Goal: Task Accomplishment & Management: Use online tool/utility

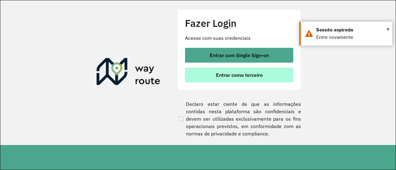
click at [244, 76] on span "Entrar como terceiro" at bounding box center [239, 75] width 47 height 5
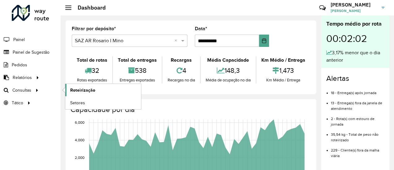
click at [82, 90] on span "Roteirização" at bounding box center [82, 90] width 25 height 6
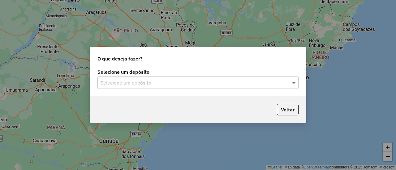
click at [295, 83] on span at bounding box center [295, 82] width 8 height 7
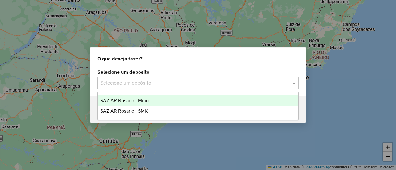
click at [145, 98] on span "SAZ AR Rosario I Mino" at bounding box center [124, 100] width 49 height 5
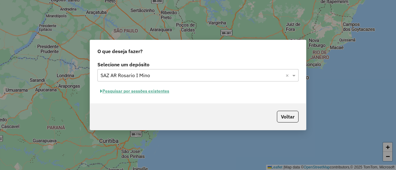
click at [164, 92] on button "Pesquisar por sessões existentes" at bounding box center [134, 92] width 75 height 10
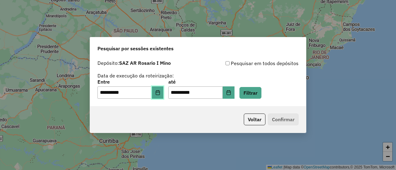
click at [160, 94] on icon "Choose Date" at bounding box center [157, 92] width 5 height 5
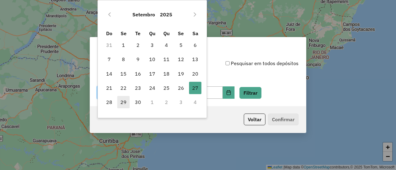
click at [122, 103] on span "29" at bounding box center [123, 102] width 12 height 12
type input "**********"
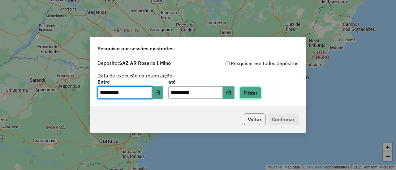
click at [260, 95] on button "Filtrar" at bounding box center [250, 93] width 22 height 12
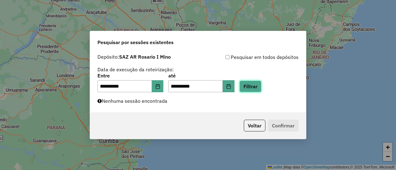
click at [260, 87] on button "Filtrar" at bounding box center [250, 87] width 22 height 12
click at [259, 86] on button "Filtrar" at bounding box center [250, 87] width 22 height 12
click at [256, 87] on button "Filtrar" at bounding box center [250, 87] width 22 height 12
click at [257, 87] on button "Filtrar" at bounding box center [250, 87] width 22 height 12
click at [261, 85] on button "Filtrar" at bounding box center [250, 87] width 22 height 12
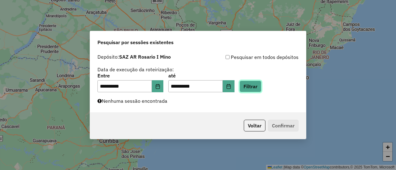
click at [261, 84] on button "Filtrar" at bounding box center [250, 87] width 22 height 12
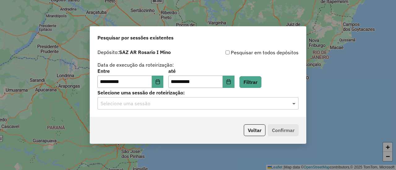
click at [296, 105] on span at bounding box center [295, 103] width 8 height 7
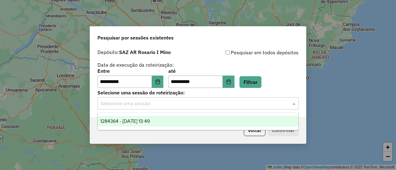
click at [150, 122] on span "1284364 - 29/09/2025 13:49" at bounding box center [124, 121] width 49 height 5
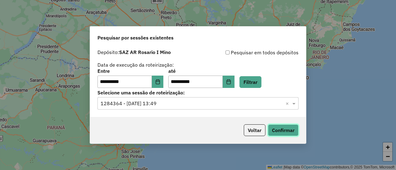
click at [285, 130] on button "Confirmar" at bounding box center [283, 131] width 31 height 12
click at [261, 82] on button "Filtrar" at bounding box center [250, 82] width 22 height 12
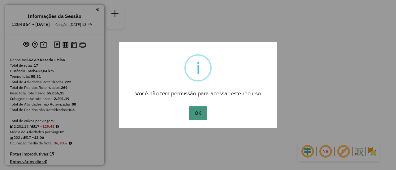
click at [197, 115] on button "OK" at bounding box center [198, 113] width 18 height 14
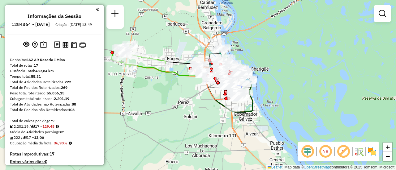
drag, startPoint x: 196, startPoint y: 92, endPoint x: 179, endPoint y: 110, distance: 24.1
click at [179, 110] on div "Janela de atendimento Grade de atendimento Capacidade Transportadoras Veículos …" at bounding box center [198, 85] width 396 height 170
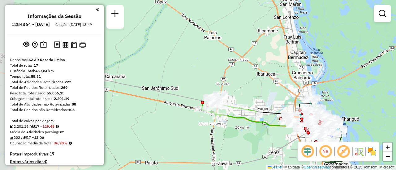
drag, startPoint x: 181, startPoint y: 100, endPoint x: 277, endPoint y: 136, distance: 103.0
click at [279, 140] on div "Janela de atendimento Grade de atendimento Capacidade Transportadoras Veículos …" at bounding box center [198, 85] width 396 height 170
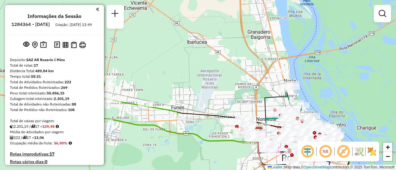
drag, startPoint x: 267, startPoint y: 101, endPoint x: 212, endPoint y: 109, distance: 55.7
click at [212, 109] on div "Janela de atendimento Grade de atendimento Capacidade Transportadoras Veículos …" at bounding box center [198, 85] width 396 height 170
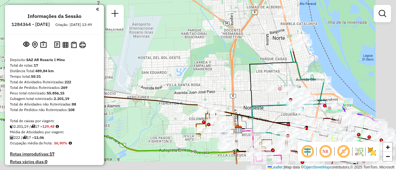
drag, startPoint x: 293, startPoint y: 121, endPoint x: 211, endPoint y: 92, distance: 87.0
click at [238, 92] on icon at bounding box center [267, 89] width 58 height 82
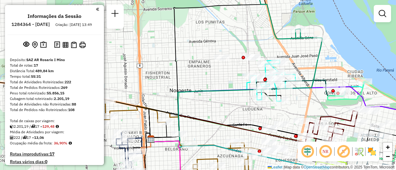
drag, startPoint x: 351, startPoint y: 115, endPoint x: 340, endPoint y: 110, distance: 12.2
click at [340, 110] on div "Janela de atendimento Grade de atendimento Capacidade Transportadoras Veículos …" at bounding box center [198, 85] width 396 height 170
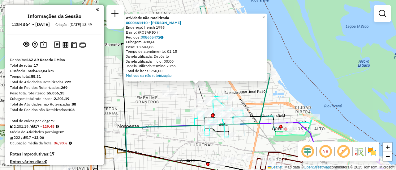
drag, startPoint x: 170, startPoint y: 108, endPoint x: 194, endPoint y: 102, distance: 23.9
click at [171, 108] on div "Atividade não roteirizada 0000461110 - Gonzales Emanuel - RDV Endereço: french …" at bounding box center [198, 85] width 396 height 170
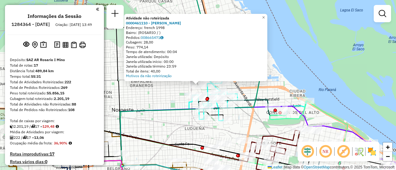
click at [163, 102] on div "Atividade não roteirizada 0000461110 - Gonzales Emanuel - RDV Endereço: french …" at bounding box center [198, 85] width 396 height 170
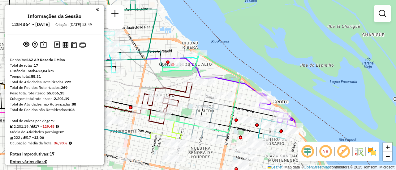
drag, startPoint x: 277, startPoint y: 131, endPoint x: 169, endPoint y: 82, distance: 118.1
click at [169, 82] on div "Janela de atendimento Grade de atendimento Capacidade Transportadoras Veículos …" at bounding box center [198, 85] width 396 height 170
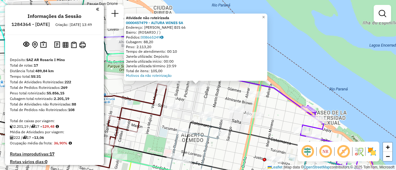
click at [213, 97] on div "Atividade não roteirizada 0000457479 - ALTURA WINES SA Endereço: OVIDIO LAGOS B…" at bounding box center [198, 85] width 396 height 170
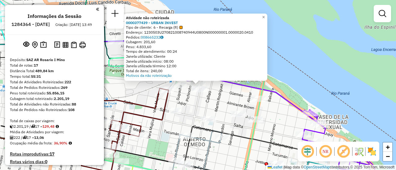
click at [200, 111] on div "Atividade não roteirizada 0000377439 - URBAN INVEST Tipo de cliente: 6 - Recarg…" at bounding box center [198, 85] width 396 height 170
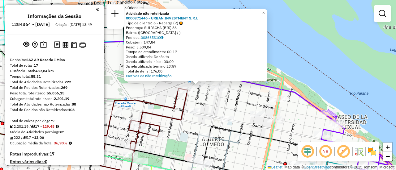
click at [245, 103] on div "Atividade não roteirizada 0000371446 - URBAN INVESTMENT S.R.L Tipo de cliente: …" at bounding box center [198, 85] width 396 height 170
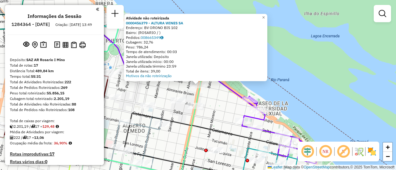
drag, startPoint x: 224, startPoint y: 106, endPoint x: 213, endPoint y: 104, distance: 11.6
click at [222, 106] on div "Atividade não roteirizada 0000456379 - ALTURA WINES SA Endereço: BV ORONO BIS 1…" at bounding box center [198, 85] width 396 height 170
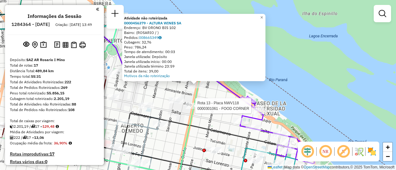
select select "**********"
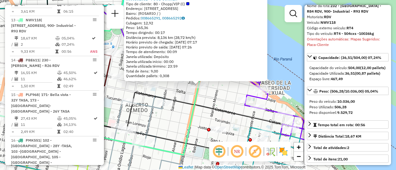
scroll to position [62, 0]
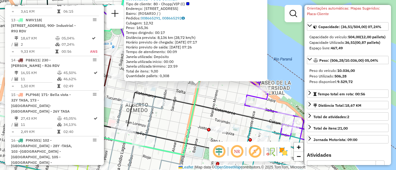
click at [221, 106] on div "0000301061 - FOOD CORNER Tipo de cliente: 80 - Chopp/VIP (C) Endereço: [STREET_…" at bounding box center [198, 85] width 396 height 170
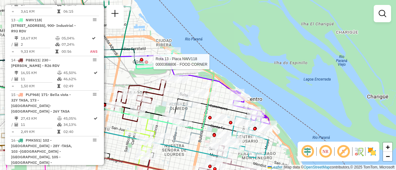
select select "**********"
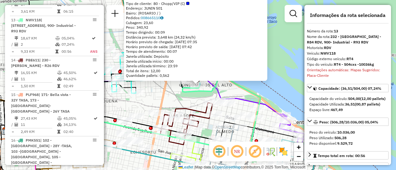
click at [194, 98] on div "0000368806 - FOOD CORNER Tipo de cliente: 80 - Chopp/VIP (C) Endereço: JUNIN 50…" at bounding box center [198, 85] width 396 height 170
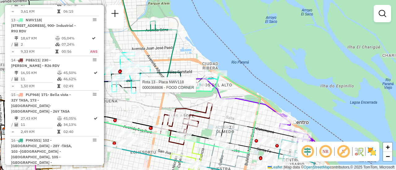
select select "**********"
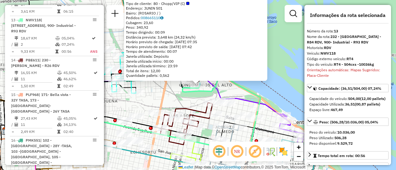
drag, startPoint x: 162, startPoint y: 95, endPoint x: 187, endPoint y: 101, distance: 25.4
click at [166, 97] on div "0000368806 - FOOD CORNER Tipo de cliente: 80 - Chopp/VIP (C) Endereço: JUNIN 50…" at bounding box center [198, 85] width 396 height 170
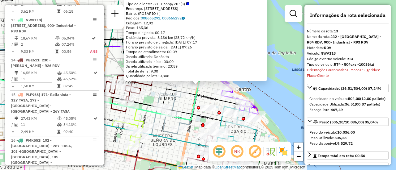
click at [192, 105] on icon at bounding box center [79, 98] width 238 height 46
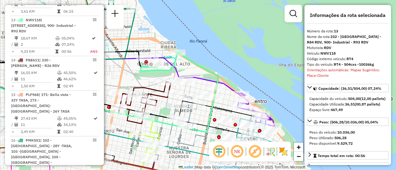
drag, startPoint x: 147, startPoint y: 69, endPoint x: 161, endPoint y: 100, distance: 33.9
click at [161, 100] on div "Janela de atendimento Grade de atendimento Capacidade Transportadoras Veículos …" at bounding box center [198, 85] width 396 height 170
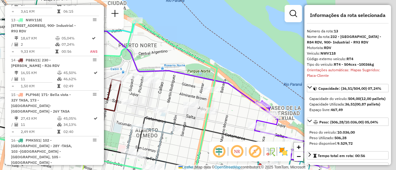
drag, startPoint x: 233, startPoint y: 102, endPoint x: 174, endPoint y: 92, distance: 59.6
click at [174, 92] on div "Janela de atendimento Grade de atendimento Capacidade Transportadoras Veículos …" at bounding box center [198, 85] width 396 height 170
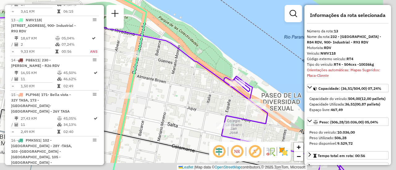
drag, startPoint x: 245, startPoint y: 111, endPoint x: 193, endPoint y: 88, distance: 56.2
click at [190, 88] on div "Janela de atendimento Grade de atendimento Capacidade Transportadoras Veículos …" at bounding box center [198, 85] width 396 height 170
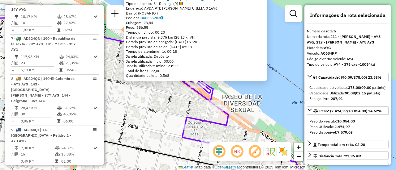
scroll to position [376, 0]
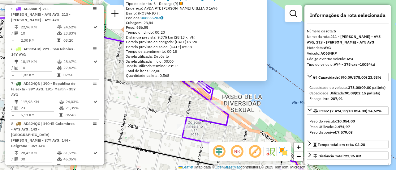
click at [170, 102] on div "0000132108 - RITAGLIATI PEDRO Y GONZALEZ SERGIO SH Tipo de cliente: 6 - Recarga…" at bounding box center [198, 85] width 396 height 170
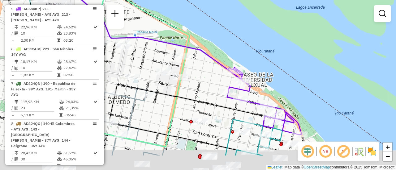
drag, startPoint x: 163, startPoint y: 121, endPoint x: 219, endPoint y: 88, distance: 64.7
click at [219, 88] on div "Janela de atendimento Grade de atendimento Capacidade Transportadoras Veículos …" at bounding box center [198, 85] width 396 height 170
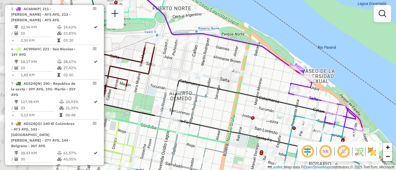
drag, startPoint x: 165, startPoint y: 88, endPoint x: 225, endPoint y: 85, distance: 60.4
click at [225, 85] on div "Janela de atendimento Grade de atendimento Capacidade Transportadoras Veículos …" at bounding box center [198, 85] width 396 height 170
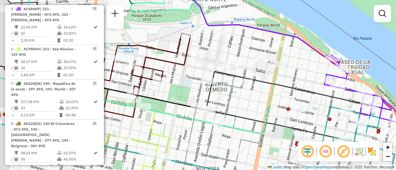
drag, startPoint x: 222, startPoint y: 108, endPoint x: 257, endPoint y: 99, distance: 36.7
click at [257, 99] on div "Janela de atendimento Grade de atendimento Capacidade Transportadoras Veículos …" at bounding box center [198, 85] width 396 height 170
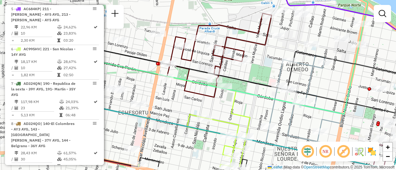
drag, startPoint x: 178, startPoint y: 111, endPoint x: 259, endPoint y: 91, distance: 83.5
click at [259, 91] on div "Janela de atendimento Grade de atendimento Capacidade Transportadoras Veículos …" at bounding box center [198, 85] width 396 height 170
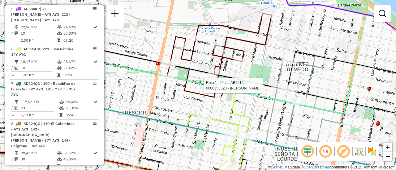
click at [215, 106] on div "Rota 1 - Placa AB951JL 0000553020 - ASCANO MAMANI CESAR Janela de atendimento G…" at bounding box center [198, 85] width 396 height 170
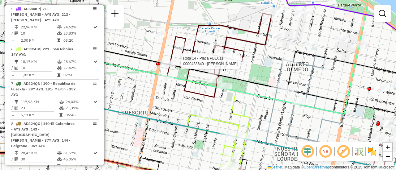
select select "**********"
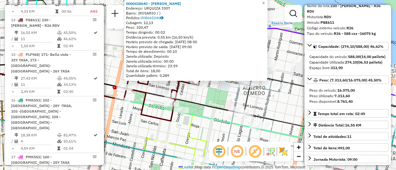
scroll to position [62, 0]
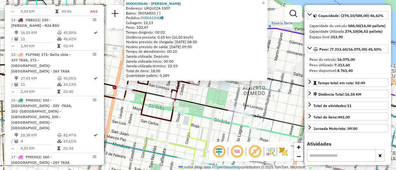
click at [197, 123] on div "0000438640 - WANG LINGPING Endereço: URQUIZA 3307 Bairro: (ROSARIO / ) Pedidos:…" at bounding box center [198, 85] width 396 height 170
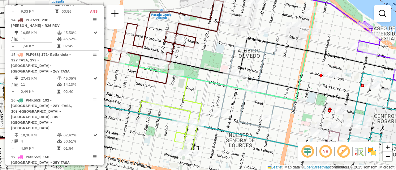
drag, startPoint x: 217, startPoint y: 105, endPoint x: 207, endPoint y: 58, distance: 48.9
click at [207, 58] on icon at bounding box center [189, 51] width 468 height 49
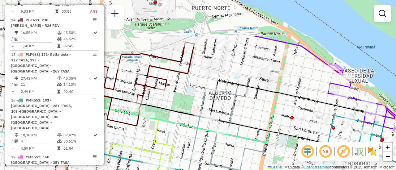
drag, startPoint x: 277, startPoint y: 59, endPoint x: 249, endPoint y: 125, distance: 71.5
click at [248, 125] on div "Janela de atendimento Grade de atendimento Capacidade Transportadoras Veículos …" at bounding box center [198, 85] width 396 height 170
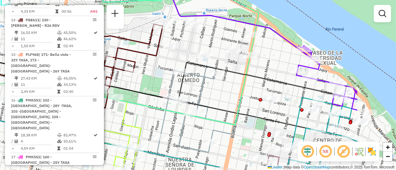
drag, startPoint x: 317, startPoint y: 110, endPoint x: 239, endPoint y: 93, distance: 79.3
click at [237, 90] on div "Janela de atendimento Grade de atendimento Capacidade Transportadoras Veículos …" at bounding box center [198, 85] width 396 height 170
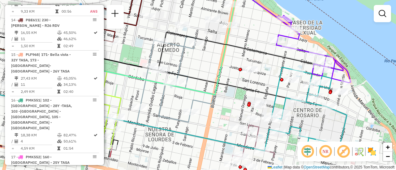
drag, startPoint x: 282, startPoint y: 91, endPoint x: 230, endPoint y: 30, distance: 79.9
click at [233, 31] on div "Janela de atendimento Grade de atendimento Capacidade Transportadoras Veículos …" at bounding box center [198, 85] width 396 height 170
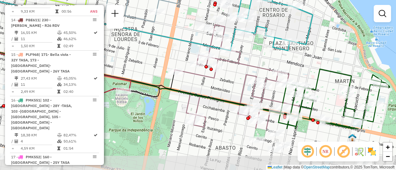
drag, startPoint x: 290, startPoint y: 68, endPoint x: 303, endPoint y: 28, distance: 42.8
click at [303, 28] on div "Janela de atendimento Grade de atendimento Capacidade Transportadoras Veículos …" at bounding box center [198, 85] width 396 height 170
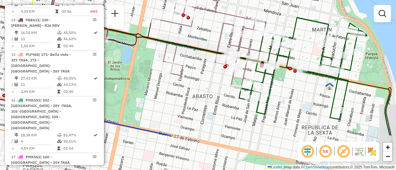
drag, startPoint x: 239, startPoint y: 83, endPoint x: 203, endPoint y: 34, distance: 60.7
click at [213, 31] on div "Janela de atendimento Grade de atendimento Capacidade Transportadoras Veículos …" at bounding box center [198, 85] width 396 height 170
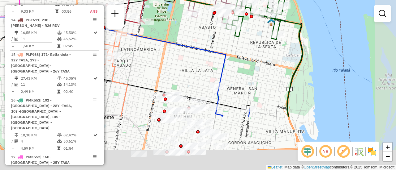
drag, startPoint x: 271, startPoint y: 123, endPoint x: 233, endPoint y: 46, distance: 85.8
click at [234, 48] on div "Janela de atendimento Grade de atendimento Capacidade Transportadoras Veículos …" at bounding box center [198, 85] width 396 height 170
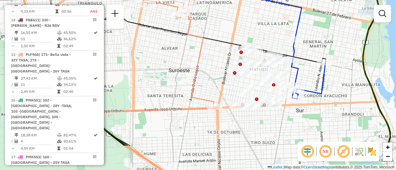
drag, startPoint x: 249, startPoint y: 88, endPoint x: 327, endPoint y: 46, distance: 88.6
click at [327, 46] on div "Janela de atendimento Grade de atendimento Capacidade Transportadoras Veículos …" at bounding box center [198, 85] width 396 height 170
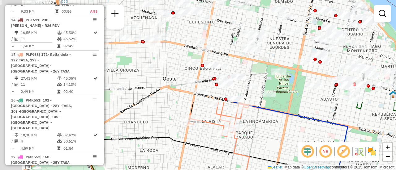
drag, startPoint x: 200, startPoint y: 66, endPoint x: 253, endPoint y: 185, distance: 130.5
click at [253, 170] on html "Aguarde... Pop-up bloqueado! Seu navegador bloqueou automáticamente a abertura …" at bounding box center [198, 85] width 396 height 170
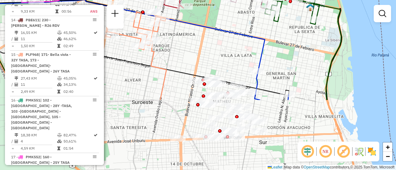
drag, startPoint x: 329, startPoint y: 127, endPoint x: 234, endPoint y: 34, distance: 132.8
click at [232, 33] on div "Janela de atendimento Grade de atendimento Capacidade Transportadoras Veículos …" at bounding box center [198, 85] width 396 height 170
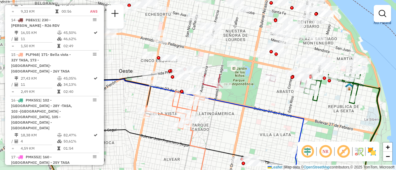
drag, startPoint x: 215, startPoint y: 53, endPoint x: 270, endPoint y: 153, distance: 114.1
click at [269, 157] on div "Janela de atendimento Grade de atendimento Capacidade Transportadoras Veículos …" at bounding box center [198, 85] width 396 height 170
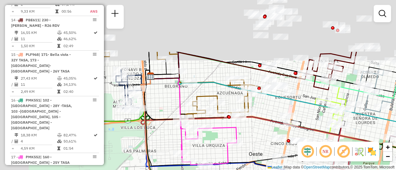
drag, startPoint x: 138, startPoint y: 75, endPoint x: 303, endPoint y: 159, distance: 184.8
click at [296, 158] on div "Janela de atendimento Grade de atendimento Capacidade Transportadoras Veículos …" at bounding box center [198, 85] width 396 height 170
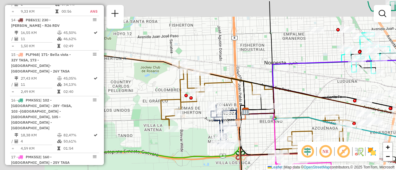
drag, startPoint x: 138, startPoint y: 111, endPoint x: 261, endPoint y: 144, distance: 127.6
click at [262, 145] on div "Janela de atendimento Grade de atendimento Capacidade Transportadoras Veículos …" at bounding box center [198, 85] width 396 height 170
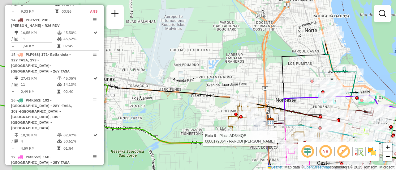
drag, startPoint x: 160, startPoint y: 101, endPoint x: 298, endPoint y: 120, distance: 139.1
click at [296, 121] on div "Rota 9 - Placa AD344QF 0000179064 - PARODI ANA M Janela de atendimento Grade de…" at bounding box center [198, 85] width 396 height 170
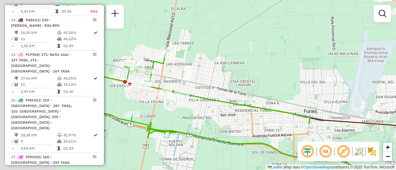
drag, startPoint x: 174, startPoint y: 98, endPoint x: 267, endPoint y: 121, distance: 96.0
click at [267, 121] on div "Rota 9 - Placa AD344QF 0000179064 - PARODI ANA M Janela de atendimento Grade de…" at bounding box center [198, 85] width 396 height 170
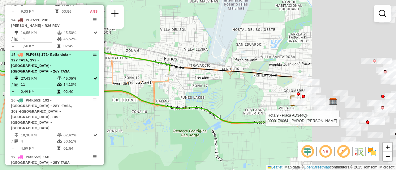
drag, startPoint x: 260, startPoint y: 129, endPoint x: 94, endPoint y: 75, distance: 175.4
click at [74, 73] on hb-router-mapa "Informações da Sessão 1284364 - 29/09/2025 Criação: 27/09/2025 13:49 Depósito: …" at bounding box center [198, 85] width 396 height 170
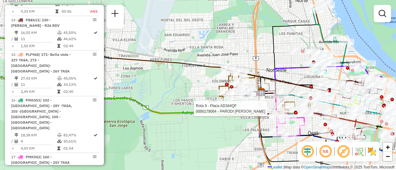
drag, startPoint x: 299, startPoint y: 68, endPoint x: 193, endPoint y: 79, distance: 106.4
click at [261, 77] on icon at bounding box center [321, 80] width 121 height 28
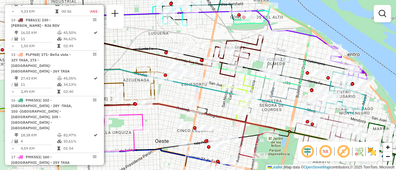
drag, startPoint x: 273, startPoint y: 138, endPoint x: 268, endPoint y: 100, distance: 38.4
click at [268, 101] on div "Rota 9 - Placa AD344QF 0000179064 - PARODI ANA M Janela de atendimento Grade de…" at bounding box center [198, 85] width 396 height 170
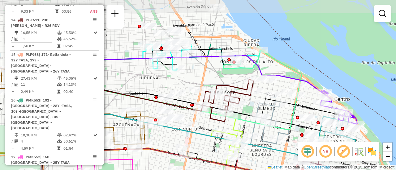
drag, startPoint x: 299, startPoint y: 53, endPoint x: 291, endPoint y: 114, distance: 61.7
click at [291, 114] on icon at bounding box center [171, 107] width 251 height 46
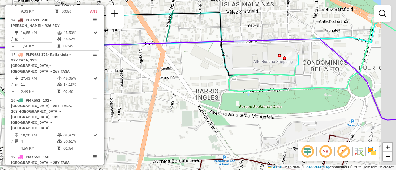
drag, startPoint x: 260, startPoint y: 62, endPoint x: 221, endPoint y: 100, distance: 54.9
click at [229, 92] on icon at bounding box center [319, 54] width 181 height 74
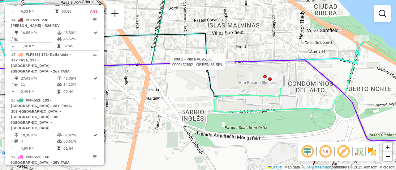
select select "**********"
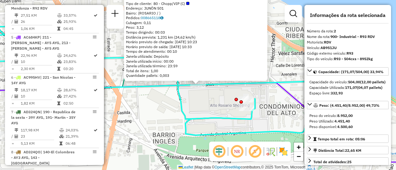
scroll to position [255, 0]
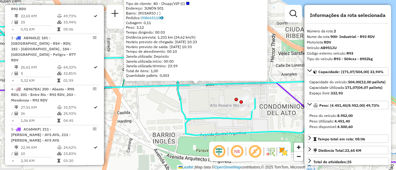
click at [165, 107] on div "0000432692 - GREEN 83 SRL Tipo de cliente: 80 - Chopp/VIP (C) Endereço: JUNÖN 5…" at bounding box center [198, 85] width 396 height 170
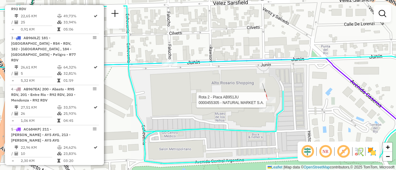
select select "**********"
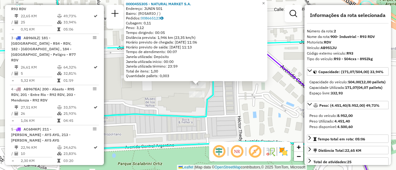
click at [247, 112] on div "0000455305 - NATURAL MARKET S.A. Endereço: JUNIN 501 Bairro: (ROSARIO / ) Pedid…" at bounding box center [198, 85] width 396 height 170
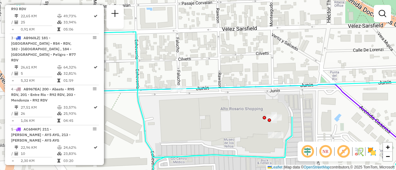
drag, startPoint x: 169, startPoint y: 85, endPoint x: 248, endPoint y: 126, distance: 89.1
click at [248, 126] on div "Janela de atendimento Grade de atendimento Capacidade Transportadoras Veículos …" at bounding box center [198, 85] width 396 height 170
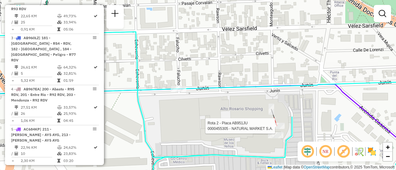
select select "**********"
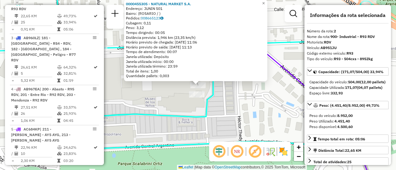
click at [172, 103] on div "0000455305 - NATURAL MARKET S.A. Endereço: JUNIN 501 Bairro: (ROSARIO / ) Pedid…" at bounding box center [198, 85] width 396 height 170
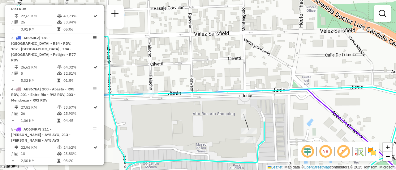
drag, startPoint x: 171, startPoint y: 107, endPoint x: 177, endPoint y: 121, distance: 15.0
click at [217, 139] on div "Janela de atendimento Grade de atendimento Capacidade Transportadoras Veículos …" at bounding box center [198, 85] width 396 height 170
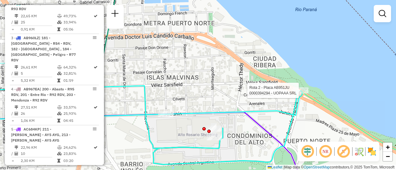
select select "**********"
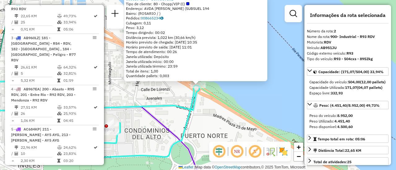
click at [218, 122] on div "0000394294 - UOPAAA SRL Tipo de cliente: 80 - Chopp/VIP (C) Endereço: AVDA CAND…" at bounding box center [198, 85] width 396 height 170
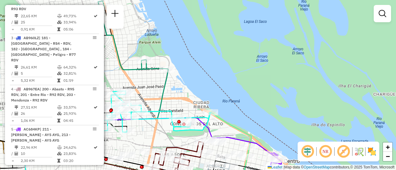
drag, startPoint x: 170, startPoint y: 106, endPoint x: 236, endPoint y: 88, distance: 68.8
click at [228, 89] on div "Janela de atendimento Grade de atendimento Capacidade Transportadoras Veículos …" at bounding box center [198, 85] width 396 height 170
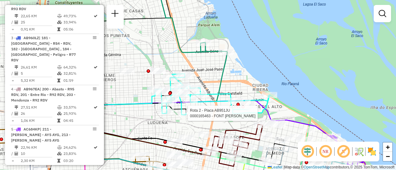
select select "**********"
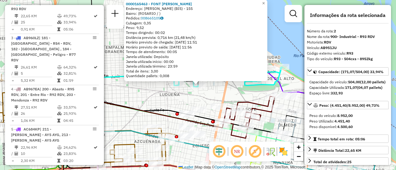
scroll to position [62, 0]
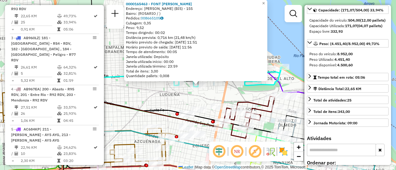
click at [186, 101] on div "0000165463 - FONT PABLO GERARDO Endereço: DIAZ VELEZ (BIS) - 155 Bairro: (ROSAR…" at bounding box center [198, 85] width 396 height 170
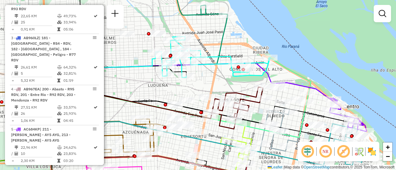
drag, startPoint x: 219, startPoint y: 84, endPoint x: 203, endPoint y: 67, distance: 23.5
click at [203, 67] on div "Janela de atendimento Grade de atendimento Capacidade Transportadoras Veículos …" at bounding box center [198, 85] width 396 height 170
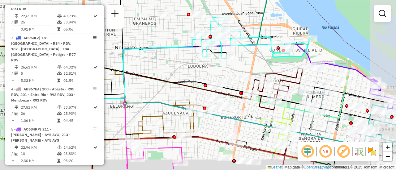
drag, startPoint x: 209, startPoint y: 75, endPoint x: 190, endPoint y: 63, distance: 22.4
click at [190, 63] on div "Janela de atendimento Grade de atendimento Capacidade Transportadoras Veículos …" at bounding box center [198, 85] width 396 height 170
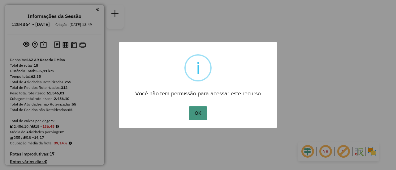
click at [199, 110] on button "OK" at bounding box center [198, 113] width 18 height 14
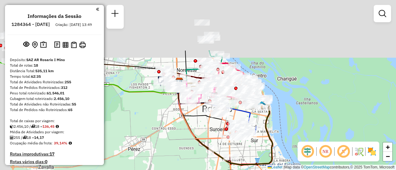
drag, startPoint x: 193, startPoint y: 61, endPoint x: 236, endPoint y: 126, distance: 77.4
click at [234, 136] on div at bounding box center [233, 137] width 3 height 3
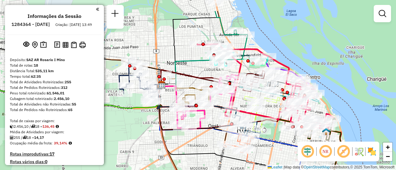
drag, startPoint x: 221, startPoint y: 39, endPoint x: 251, endPoint y: 84, distance: 53.7
click at [251, 84] on icon at bounding box center [265, 87] width 136 height 86
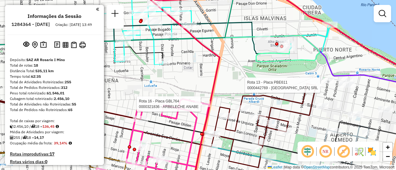
select select "**********"
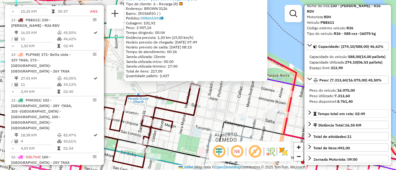
scroll to position [62, 0]
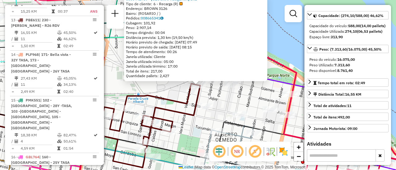
click at [223, 100] on div "0000442769 - GARDEN ISLAND SRL Tipo de cliente: 6 - Recarga (R) Endereço: BROWN…" at bounding box center [198, 85] width 396 height 170
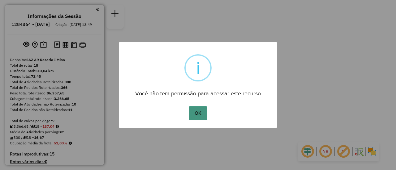
click at [195, 113] on button "OK" at bounding box center [198, 113] width 18 height 14
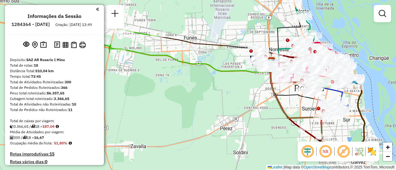
drag, startPoint x: 149, startPoint y: 63, endPoint x: 224, endPoint y: 96, distance: 81.7
click at [219, 96] on div "Janela de atendimento Grade de atendimento Capacidade Transportadoras Veículos …" at bounding box center [198, 85] width 396 height 170
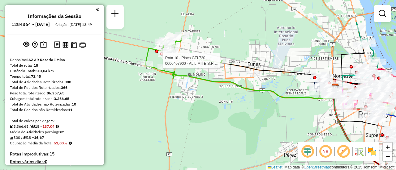
select select "**********"
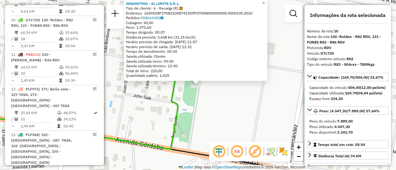
scroll to position [62, 0]
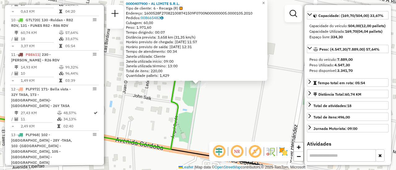
click at [226, 108] on div "0000407900 - AL LIMITE S.R.L. Tipo de cliente: 6 - Recarga (R) Endereço: 160052…" at bounding box center [198, 85] width 396 height 170
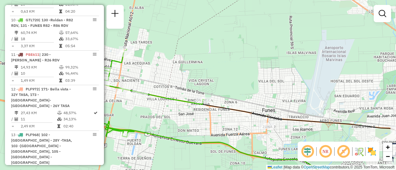
drag, startPoint x: 282, startPoint y: 89, endPoint x: 185, endPoint y: 83, distance: 96.7
click at [183, 84] on div "Janela de atendimento Grade de atendimento Capacidade Transportadoras Veículos …" at bounding box center [198, 85] width 396 height 170
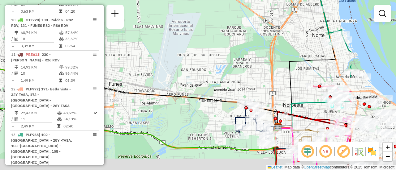
drag, startPoint x: 240, startPoint y: 86, endPoint x: 193, endPoint y: 73, distance: 48.7
click at [167, 67] on div "Janela de atendimento Grade de atendimento Capacidade Transportadoras Veículos …" at bounding box center [198, 85] width 396 height 170
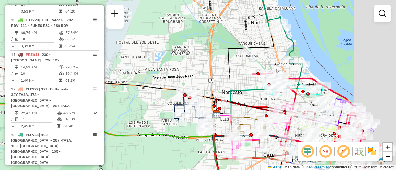
drag, startPoint x: 264, startPoint y: 83, endPoint x: 162, endPoint y: 70, distance: 103.2
click at [162, 70] on div "Janela de atendimento Grade de atendimento Capacidade Transportadoras Veículos …" at bounding box center [198, 85] width 396 height 170
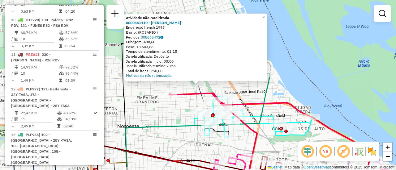
click at [169, 112] on div "Atividade não roteirizada 0000461110 - Gonzales Emanuel - RDV Endereço: french …" at bounding box center [198, 85] width 396 height 170
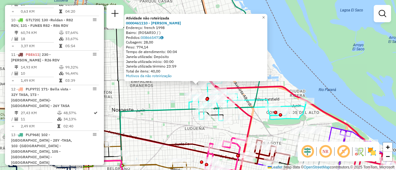
click at [163, 101] on div "Atividade não roteirizada 0000461110 - Gonzales Emanuel - RDV Endereço: french …" at bounding box center [198, 85] width 396 height 170
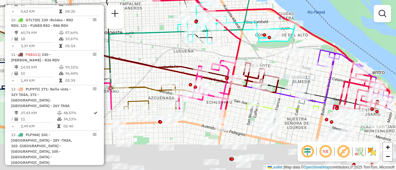
drag, startPoint x: 234, startPoint y: 124, endPoint x: 223, endPoint y: 46, distance: 78.4
click at [223, 46] on div "Janela de atendimento Grade de atendimento Capacidade Transportadoras Veículos …" at bounding box center [198, 85] width 396 height 170
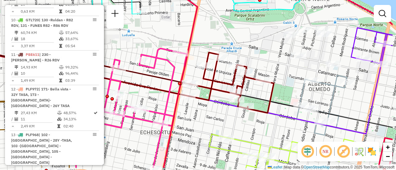
drag, startPoint x: 290, startPoint y: 69, endPoint x: 224, endPoint y: 44, distance: 71.5
click at [224, 44] on div "Janela de atendimento Grade de atendimento Capacidade Transportadoras Veículos …" at bounding box center [198, 85] width 396 height 170
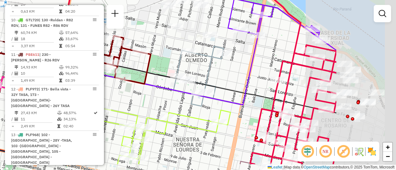
drag, startPoint x: 361, startPoint y: 45, endPoint x: 250, endPoint y: 23, distance: 112.8
click at [250, 23] on div "Janela de atendimento Grade de atendimento Capacidade Transportadoras Veículos …" at bounding box center [198, 85] width 396 height 170
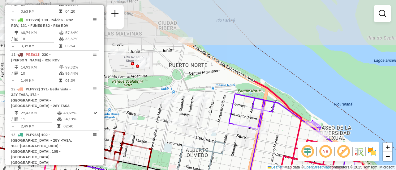
drag, startPoint x: 185, startPoint y: 23, endPoint x: 209, endPoint y: 128, distance: 107.7
click at [209, 128] on div "Janela de atendimento Grade de atendimento Capacidade Transportadoras Veículos …" at bounding box center [198, 85] width 396 height 170
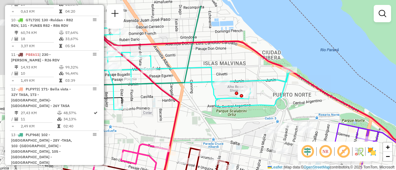
drag, startPoint x: 175, startPoint y: 90, endPoint x: 269, endPoint y: 108, distance: 95.8
click at [269, 108] on icon at bounding box center [177, 69] width 226 height 82
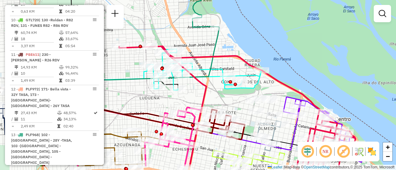
drag, startPoint x: 260, startPoint y: 117, endPoint x: 183, endPoint y: 72, distance: 89.3
click at [182, 72] on div "Janela de atendimento Grade de atendimento Capacidade Transportadoras Veículos …" at bounding box center [198, 85] width 396 height 170
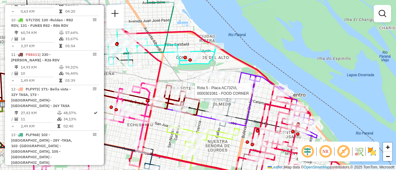
select select "**********"
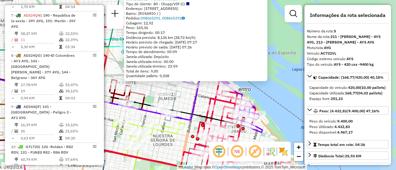
scroll to position [376, 0]
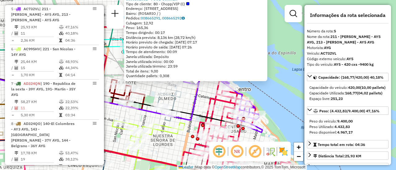
click at [190, 101] on div "0000301061 - FOOD CORNER Tipo de cliente: 80 - Chopp/VIP (C) Endereço: [STREET_…" at bounding box center [198, 85] width 396 height 170
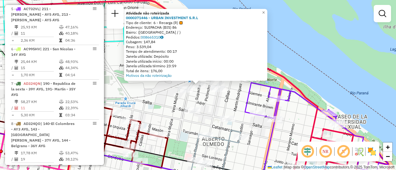
drag, startPoint x: 158, startPoint y: 96, endPoint x: 175, endPoint y: 96, distance: 16.7
click at [158, 96] on div "Atividade não roteirizada 0000371446 - URBAN INVESTMENT S.R.L Tipo de cliente: …" at bounding box center [198, 85] width 396 height 170
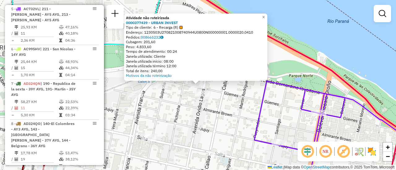
click at [179, 97] on div "Atividade não roteirizada 0000377439 - URBAN INVEST Tipo de cliente: 6 - Recarg…" at bounding box center [198, 85] width 396 height 170
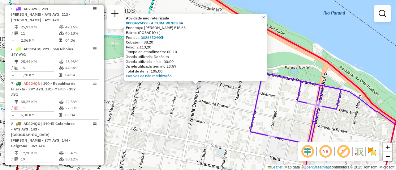
click at [172, 97] on div "Atividade não roteirizada 0000457479 - ALTURA WINES SA Endereço: OVIDIO LAGOS B…" at bounding box center [198, 85] width 396 height 170
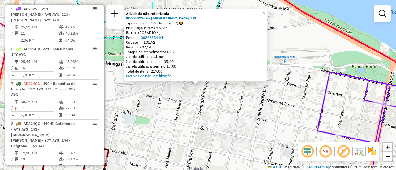
click at [181, 106] on div "Atividade não roteirizada 0000442769 - GARDEN ISLAND SRL Tipo de cliente: 6 - R…" at bounding box center [198, 85] width 396 height 170
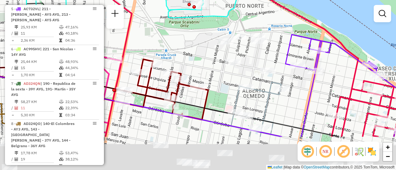
drag, startPoint x: 186, startPoint y: 113, endPoint x: 225, endPoint y: 46, distance: 77.1
click at [220, 48] on div "Janela de atendimento Grade de atendimento Capacidade Transportadoras Veículos …" at bounding box center [198, 85] width 396 height 170
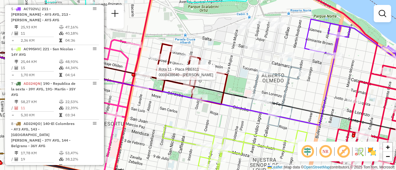
select select "**********"
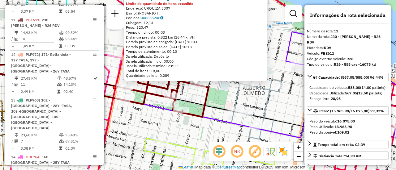
scroll to position [31, 0]
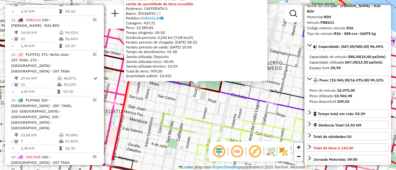
click at [193, 103] on div "0000491050 - URBAN INVESTMENT Limite de quantidade de itens excedido Endereço: …" at bounding box center [198, 85] width 396 height 170
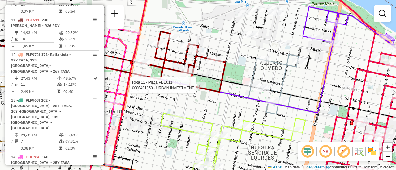
select select "**********"
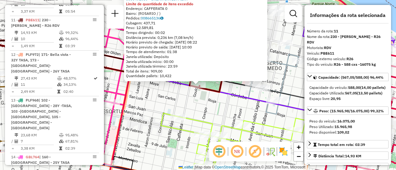
click at [223, 108] on div "0000491050 - URBAN INVESTMENT Limite de quantidade de itens excedido Endereço: …" at bounding box center [198, 85] width 396 height 170
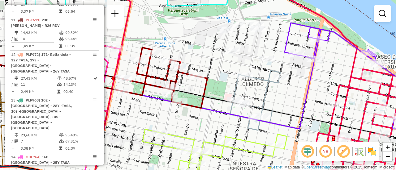
drag, startPoint x: 241, startPoint y: 68, endPoint x: 213, endPoint y: 101, distance: 42.9
click at [213, 101] on div "Janela de atendimento Grade de atendimento Capacidade Transportadoras Veículos …" at bounding box center [198, 85] width 396 height 170
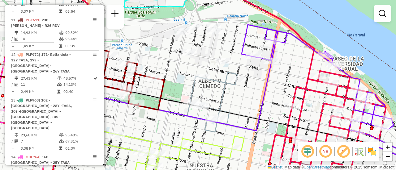
drag, startPoint x: 217, startPoint y: 86, endPoint x: 183, endPoint y: 71, distance: 37.3
click at [183, 71] on div "Janela de atendimento Grade de atendimento Capacidade Transportadoras Veículos …" at bounding box center [198, 85] width 396 height 170
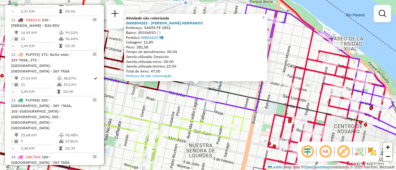
click at [178, 108] on div "Atividade não roteirizada 0000894282 - GARCIA HERMANOS Endereço: SANTA FE 2852 …" at bounding box center [198, 85] width 396 height 170
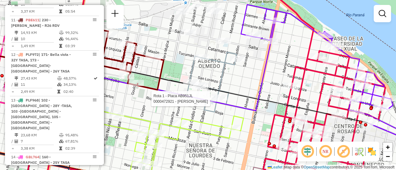
select select "**********"
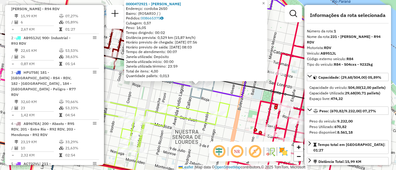
scroll to position [62, 0]
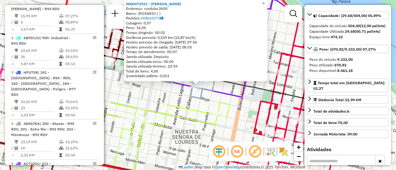
click at [221, 104] on icon at bounding box center [132, 143] width 193 height 90
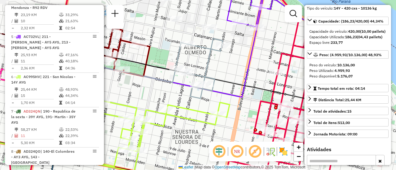
scroll to position [416, 0]
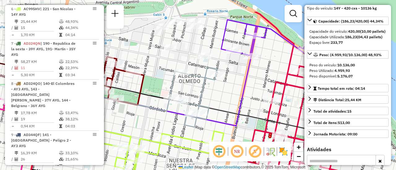
drag, startPoint x: 226, startPoint y: 67, endPoint x: 218, endPoint y: 110, distance: 43.7
click at [218, 110] on div "Janela de atendimento Grade de atendimento Capacidade Transportadoras Veículos …" at bounding box center [198, 85] width 396 height 170
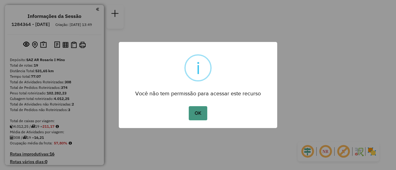
click at [198, 114] on button "OK" at bounding box center [198, 113] width 18 height 14
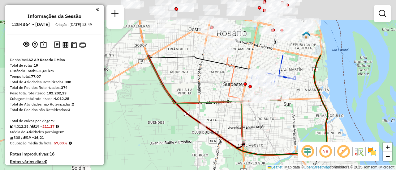
drag, startPoint x: 210, startPoint y: 23, endPoint x: 191, endPoint y: 140, distance: 117.8
click at [191, 140] on div "Janela de atendimento Grade de atendimento Capacidade Transportadoras Veículos …" at bounding box center [198, 85] width 396 height 170
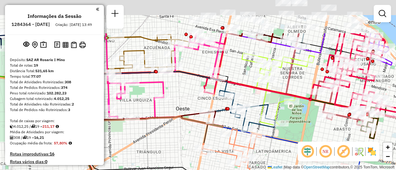
drag, startPoint x: 245, startPoint y: 19, endPoint x: 237, endPoint y: 111, distance: 92.3
click at [237, 111] on div "Janela de atendimento Grade de atendimento Capacidade Transportadoras Veículos …" at bounding box center [198, 85] width 396 height 170
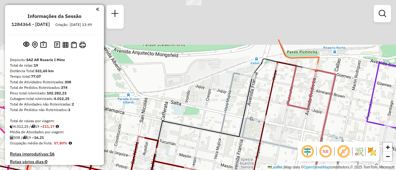
drag, startPoint x: 307, startPoint y: 31, endPoint x: 313, endPoint y: 88, distance: 57.3
click at [313, 88] on icon at bounding box center [305, 153] width 59 height 182
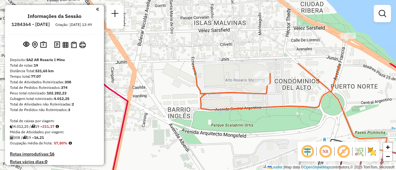
drag, startPoint x: 242, startPoint y: 51, endPoint x: 294, endPoint y: 94, distance: 67.9
click at [310, 131] on div "Janela de atendimento Grade de atendimento Capacidade Transportadoras Veículos …" at bounding box center [198, 85] width 396 height 170
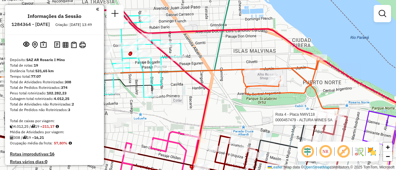
select select "**********"
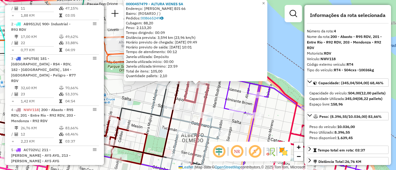
scroll to position [335, 0]
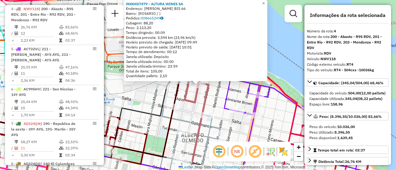
click at [214, 98] on div "0000457479 - ALTURA WINES SA Endereço: [PERSON_NAME] BIS 66 Bairro: ([GEOGRAPHI…" at bounding box center [198, 85] width 396 height 170
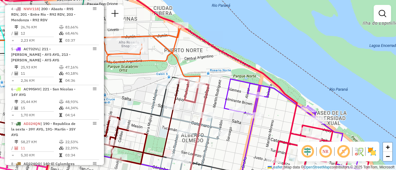
click at [195, 61] on div "Janela de atendimento Grade de atendimento Capacidade Transportadoras Veículos …" at bounding box center [198, 85] width 396 height 170
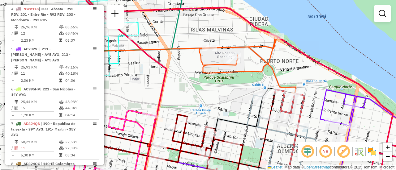
drag, startPoint x: 134, startPoint y: 73, endPoint x: 222, endPoint y: 81, distance: 87.9
click at [222, 81] on div "Janela de atendimento Grade de atendimento Capacidade Transportadoras Veículos …" at bounding box center [198, 85] width 396 height 170
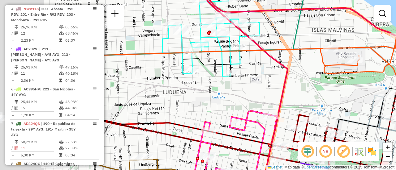
drag, startPoint x: 131, startPoint y: 71, endPoint x: 254, endPoint y: 66, distance: 123.3
click at [260, 70] on div "Janela de atendimento Grade de atendimento Capacidade Transportadoras Veículos …" at bounding box center [198, 85] width 396 height 170
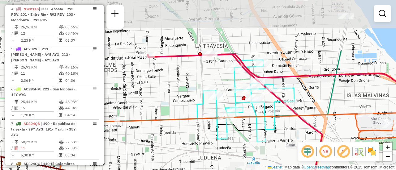
drag, startPoint x: 163, startPoint y: 53, endPoint x: 189, endPoint y: 120, distance: 72.4
click at [189, 120] on icon at bounding box center [184, 169] width 361 height 110
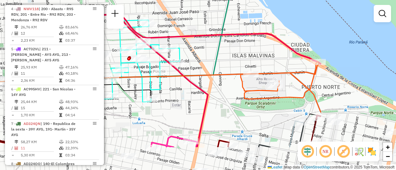
drag, startPoint x: 325, startPoint y: 93, endPoint x: 117, endPoint y: 29, distance: 217.1
click at [137, 34] on div "Janela de atendimento Grade de atendimento Capacidade Transportadoras Veículos …" at bounding box center [198, 85] width 396 height 170
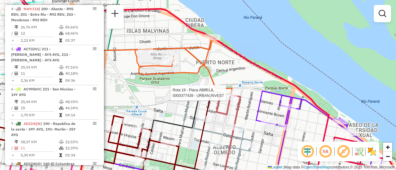
select select "**********"
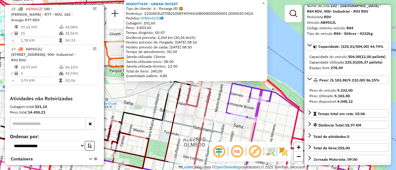
scroll to position [62, 0]
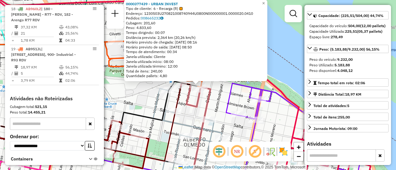
click at [223, 102] on div "0000377439 - URBAN INVEST Tipo de cliente: 6 - Recarga (R) Endereço: 1230503U27…" at bounding box center [198, 85] width 396 height 170
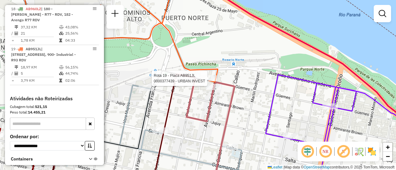
select select "**********"
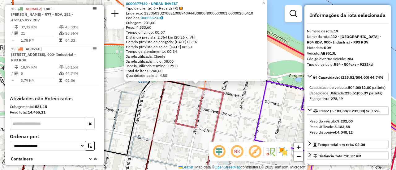
click at [232, 106] on div "0000377439 - URBAN INVEST Tipo de cliente: 6 - Recarga (R) Endereço: 1230503U27…" at bounding box center [198, 85] width 396 height 170
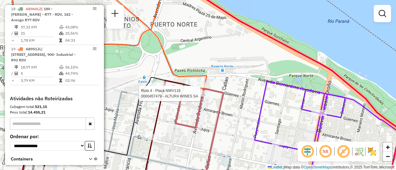
select select "**********"
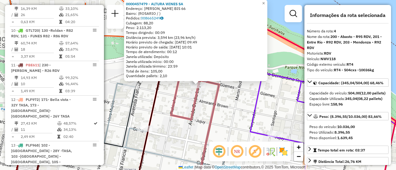
scroll to position [335, 0]
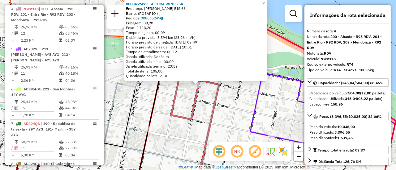
click at [162, 98] on div "0000457479 - ALTURA WINES SA Endereço: [PERSON_NAME] BIS 66 Bairro: ([GEOGRAPHI…" at bounding box center [198, 85] width 396 height 170
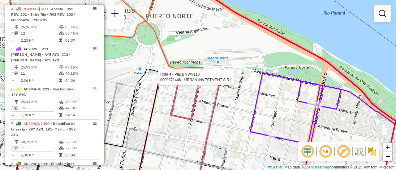
select select "**********"
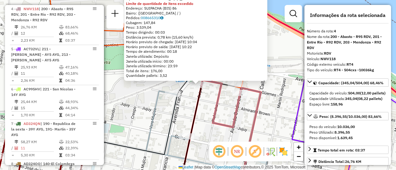
click at [230, 104] on div "0000371446 - URBAN INVESTMENT S.R.L Tipo de cliente: 6 - Recarga (R) Limite de …" at bounding box center [198, 85] width 396 height 170
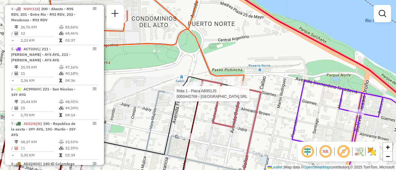
select select "**********"
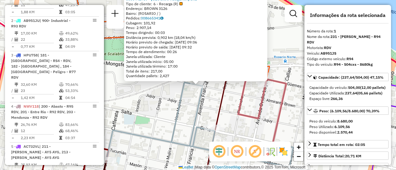
scroll to position [220, 0]
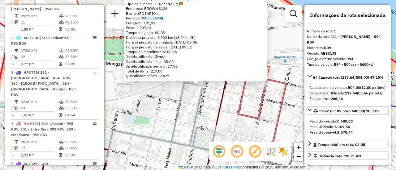
click at [209, 103] on div "0000442769 - [GEOGRAPHIC_DATA] SRL Tipo de cliente: 6 - Recarga (R) Endereço: B…" at bounding box center [198, 85] width 396 height 170
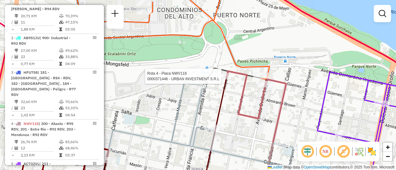
select select "**********"
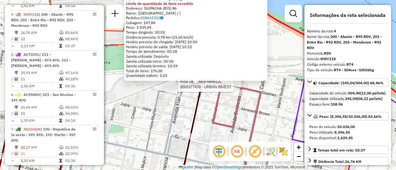
scroll to position [335, 0]
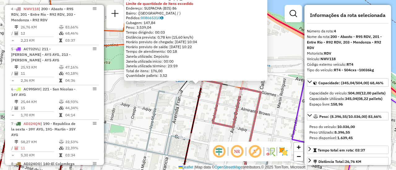
click at [281, 109] on div "0000371446 - URBAN INVESTMENT S.R.L Tipo de cliente: 6 - Recarga (R) Limite de …" at bounding box center [198, 85] width 396 height 170
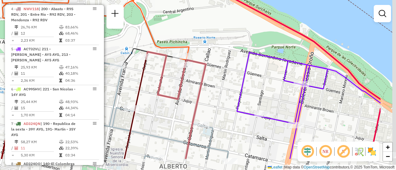
drag, startPoint x: 275, startPoint y: 113, endPoint x: 231, endPoint y: 81, distance: 54.0
click at [179, 80] on div "Janela de atendimento Grade de atendimento Capacidade Transportadoras Veículos …" at bounding box center [198, 85] width 396 height 170
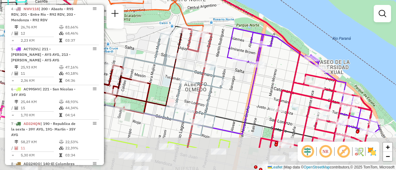
drag, startPoint x: 209, startPoint y: 92, endPoint x: 205, endPoint y: 43, distance: 48.7
click at [206, 46] on icon at bounding box center [236, 88] width 109 height 120
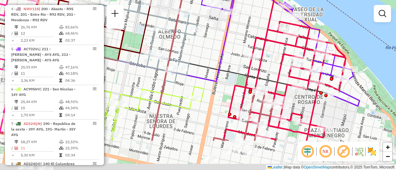
drag, startPoint x: 235, startPoint y: 91, endPoint x: 212, endPoint y: 40, distance: 55.9
click at [213, 41] on icon at bounding box center [84, 47] width 293 height 70
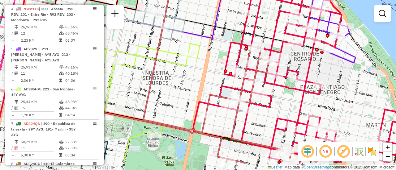
drag, startPoint x: 280, startPoint y: 128, endPoint x: 284, endPoint y: 102, distance: 26.0
click at [284, 103] on div "Janela de atendimento Grade de atendimento Capacidade Transportadoras Veículos …" at bounding box center [198, 85] width 396 height 170
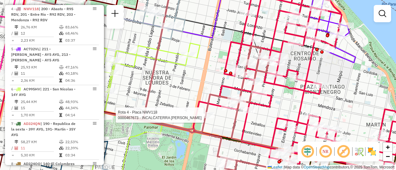
select select "**********"
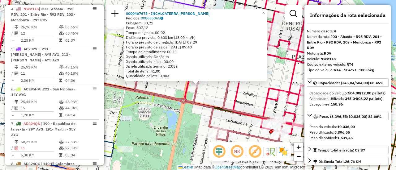
click at [217, 96] on div "0000467673 - INCALCATERRA DIEGO EZEQUIEL Pedidos: 008665365 Cubagem: 33,71 Peso…" at bounding box center [198, 85] width 396 height 170
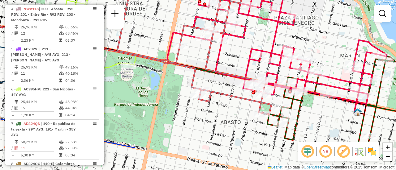
drag, startPoint x: 242, startPoint y: 123, endPoint x: 220, endPoint y: 57, distance: 69.5
click at [221, 65] on div "Janela de atendimento Grade de atendimento Capacidade Transportadoras Veículos …" at bounding box center [198, 85] width 396 height 170
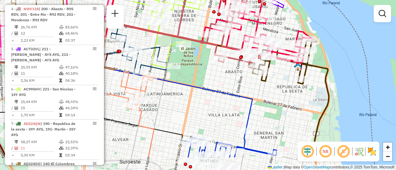
drag, startPoint x: 241, startPoint y: 98, endPoint x: 215, endPoint y: 76, distance: 33.8
click at [215, 76] on div "Janela de atendimento Grade de atendimento Capacidade Transportadoras Veículos …" at bounding box center [198, 85] width 396 height 170
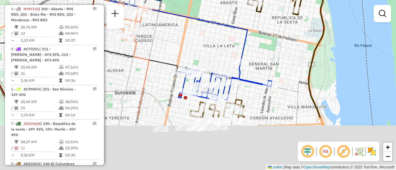
drag, startPoint x: 218, startPoint y: 123, endPoint x: 215, endPoint y: 54, distance: 68.5
click at [215, 57] on div "Janela de atendimento Grade de atendimento Capacidade Transportadoras Veículos …" at bounding box center [198, 85] width 396 height 170
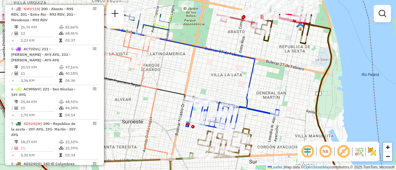
drag, startPoint x: 211, startPoint y: 46, endPoint x: 234, endPoint y: 107, distance: 64.7
click at [232, 123] on div "Janela de atendimento Grade de atendimento Capacidade Transportadoras Veículos …" at bounding box center [198, 85] width 396 height 170
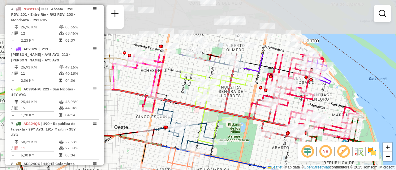
drag, startPoint x: 234, startPoint y: 93, endPoint x: 265, endPoint y: 153, distance: 67.9
click at [263, 153] on div "Janela de atendimento Grade de atendimento Capacidade Transportadoras Veículos …" at bounding box center [198, 85] width 396 height 170
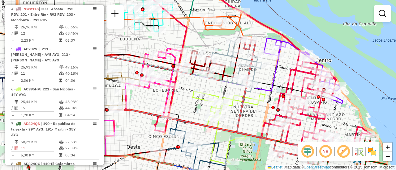
drag, startPoint x: 233, startPoint y: 105, endPoint x: 301, endPoint y: 158, distance: 86.0
click at [293, 161] on div "Janela de atendimento Grade de atendimento Capacidade Transportadoras Veículos …" at bounding box center [198, 85] width 396 height 170
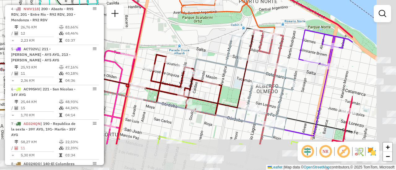
drag, startPoint x: 346, startPoint y: 84, endPoint x: 257, endPoint y: 48, distance: 95.5
click at [257, 48] on icon at bounding box center [303, 87] width 99 height 115
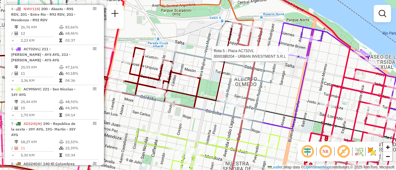
select select "**********"
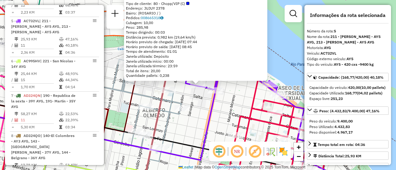
scroll to position [376, 0]
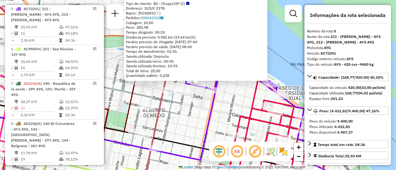
click at [198, 117] on div "0000388204 - URBAN INVESTMENT S.R.L Tipo de cliente: 80 - Chopp/VIP (C) Endereç…" at bounding box center [198, 85] width 396 height 170
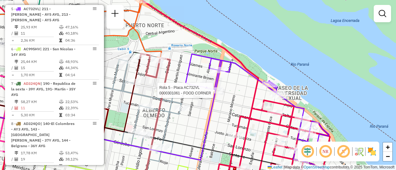
select select "**********"
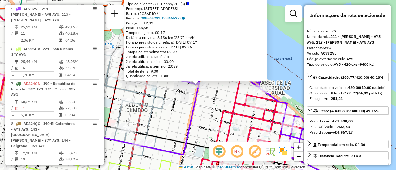
click at [207, 101] on div "0000301061 - FOOD CORNER Tipo de cliente: 80 - Chopp/VIP (C) Endereço: [STREET_…" at bounding box center [198, 85] width 396 height 170
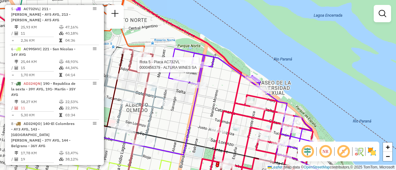
select select "**********"
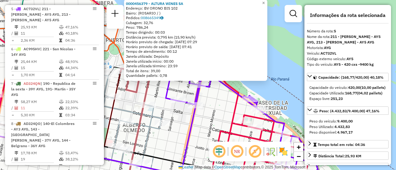
click at [213, 107] on div "0000456379 - ALTURA WINES SA Endereço: BV ORONO BIS 102 Bairro: (ROSARIO / ) Pe…" at bounding box center [198, 85] width 396 height 170
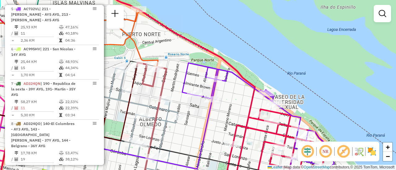
drag, startPoint x: 210, startPoint y: 107, endPoint x: 292, endPoint y: 92, distance: 83.5
click at [289, 95] on div "Janela de atendimento Grade de atendimento Capacidade Transportadoras Veículos …" at bounding box center [198, 85] width 396 height 170
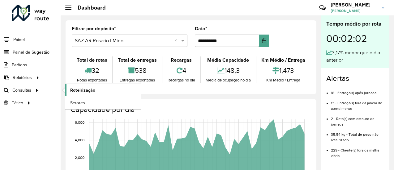
click at [89, 88] on span "Roteirização" at bounding box center [82, 90] width 25 height 6
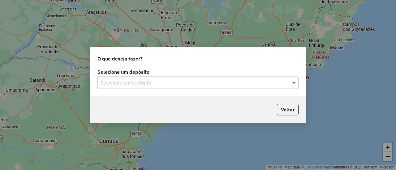
click at [294, 83] on span at bounding box center [295, 82] width 8 height 7
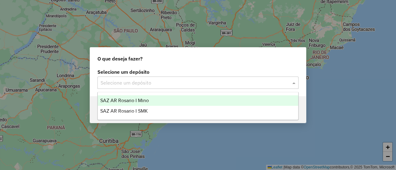
click at [144, 100] on span "SAZ AR Rosario I Mino" at bounding box center [124, 100] width 49 height 5
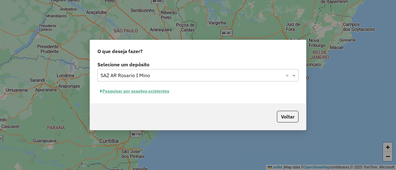
click at [157, 91] on button "Pesquisar por sessões existentes" at bounding box center [134, 92] width 75 height 10
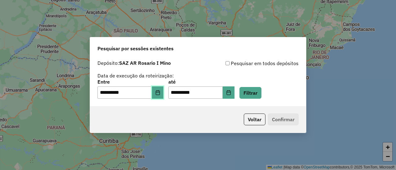
click at [160, 92] on icon "Choose Date" at bounding box center [158, 92] width 4 height 5
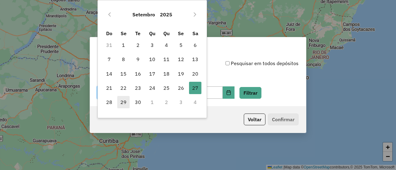
click at [125, 102] on span "29" at bounding box center [123, 102] width 12 height 12
type input "**********"
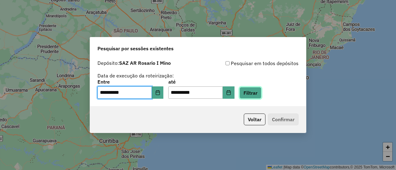
click at [260, 95] on button "Filtrar" at bounding box center [250, 93] width 22 height 12
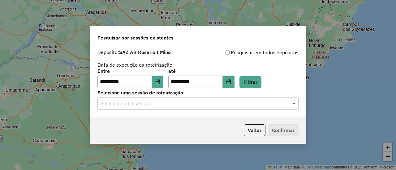
click at [296, 104] on span at bounding box center [295, 103] width 8 height 7
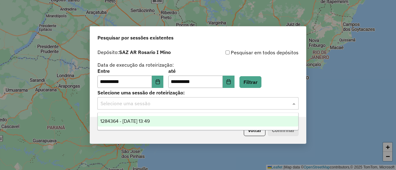
click at [150, 120] on span "1284364 - [DATE] 13:49" at bounding box center [124, 121] width 49 height 5
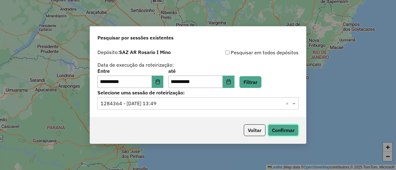
click at [284, 131] on button "Confirmar" at bounding box center [283, 131] width 31 height 12
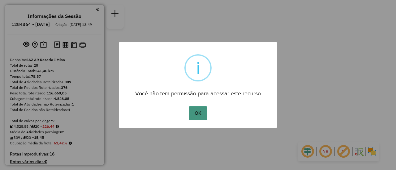
click at [202, 114] on button "OK" at bounding box center [198, 113] width 18 height 14
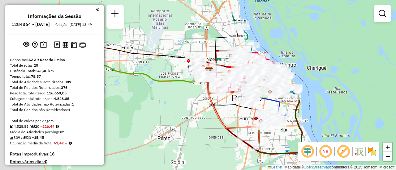
drag, startPoint x: 117, startPoint y: 42, endPoint x: 245, endPoint y: 85, distance: 134.8
click at [245, 85] on div "Janela de atendimento Grade de atendimento Capacidade Transportadoras Veículos …" at bounding box center [198, 85] width 396 height 170
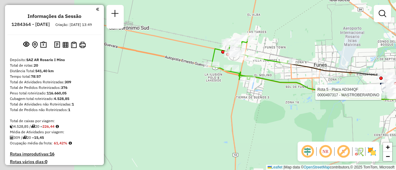
drag, startPoint x: 191, startPoint y: 49, endPoint x: 316, endPoint y: 52, distance: 125.3
click at [316, 52] on div "Rota 5 - Placa AD344QF 0000497317 - [PERSON_NAME] de atendimento Grade de atend…" at bounding box center [198, 85] width 396 height 170
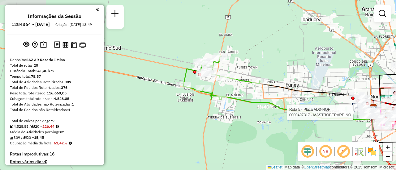
drag, startPoint x: 344, startPoint y: 54, endPoint x: 311, endPoint y: 75, distance: 38.5
click at [311, 75] on div "Rota 5 - Placa AD344QF 0000497317 - [PERSON_NAME] de atendimento Grade de atend…" at bounding box center [198, 85] width 396 height 170
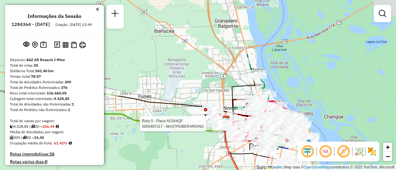
drag, startPoint x: 300, startPoint y: 72, endPoint x: 161, endPoint y: 81, distance: 139.2
click at [152, 83] on div "Rota 5 - Placa AD344QF 0000497317 - [PERSON_NAME] de atendimento Grade de atend…" at bounding box center [198, 85] width 396 height 170
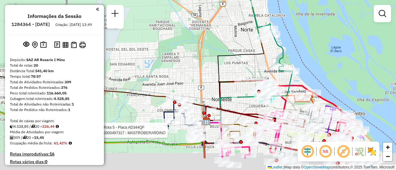
drag, startPoint x: 221, startPoint y: 86, endPoint x: 189, endPoint y: 48, distance: 49.4
click at [184, 46] on div "Rota 5 - Placa AD344QF 0000497317 - [PERSON_NAME] de atendimento Grade de atend…" at bounding box center [198, 85] width 396 height 170
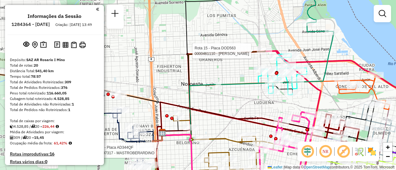
select select "**********"
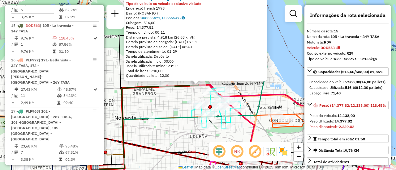
scroll to position [31, 0]
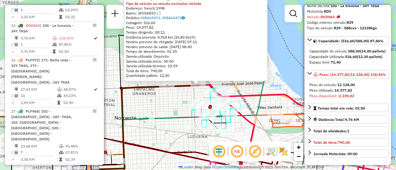
click at [177, 105] on div "0000461110 - Gonzales Emanuel - RDV Tipo do veículo ou veículo exclusivo violad…" at bounding box center [198, 85] width 396 height 170
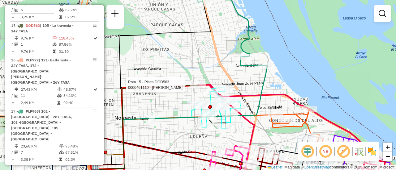
select select "**********"
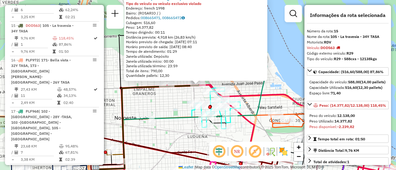
click at [169, 131] on div "0000461110 - Gonzales Emanuel - RDV Tipo do veículo ou veículo exclusivo violad…" at bounding box center [198, 85] width 396 height 170
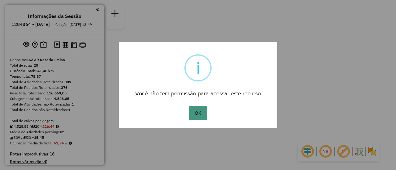
click at [204, 112] on button "OK" at bounding box center [198, 113] width 18 height 14
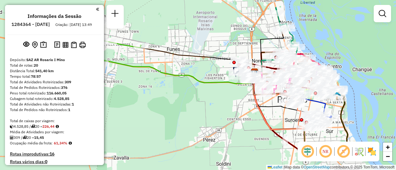
drag, startPoint x: 247, startPoint y: 31, endPoint x: 146, endPoint y: 68, distance: 107.8
click at [146, 68] on div "Janela de atendimento Grade de atendimento Capacidade Transportadoras Veículos …" at bounding box center [198, 85] width 396 height 170
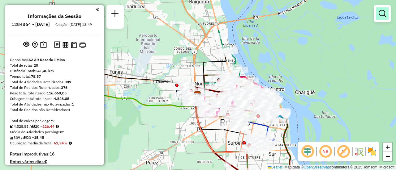
click at [384, 11] on em at bounding box center [382, 13] width 7 height 7
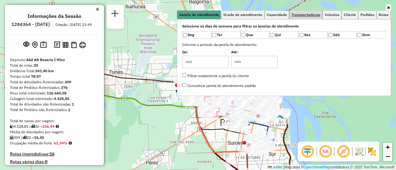
click at [313, 15] on span "Transportadoras" at bounding box center [305, 15] width 29 height 4
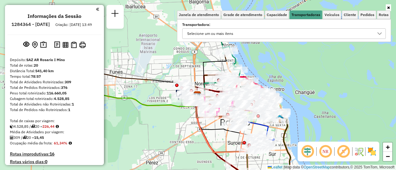
click at [379, 34] on icon at bounding box center [379, 33] width 5 height 5
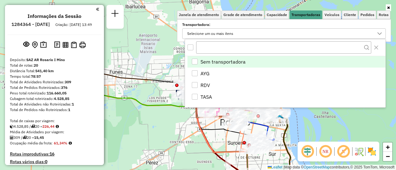
scroll to position [4, 21]
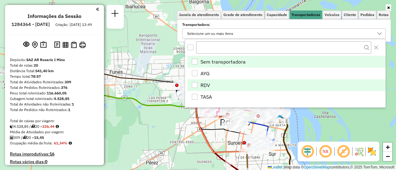
click at [195, 85] on div "RDV" at bounding box center [195, 85] width 6 height 6
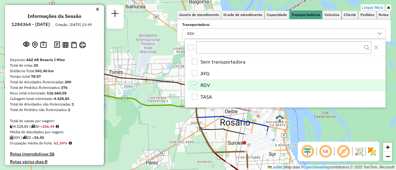
click at [156, 120] on div "Limpar filtros Janela de atendimento Grade de atendimento Capacidade Transporta…" at bounding box center [198, 85] width 396 height 170
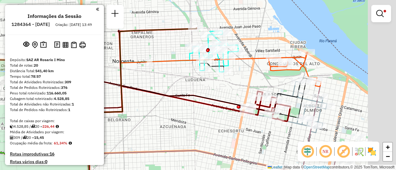
drag, startPoint x: 296, startPoint y: 77, endPoint x: 196, endPoint y: 83, distance: 99.8
click at [196, 83] on div "Limpar filtros Janela de atendimento Grade de atendimento Capacidade Transporta…" at bounding box center [198, 85] width 396 height 170
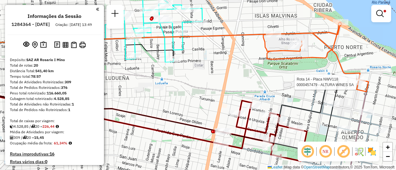
select select "**********"
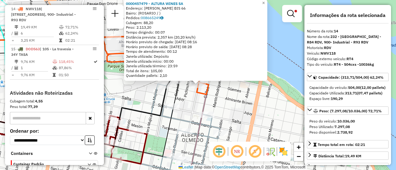
scroll to position [31, 0]
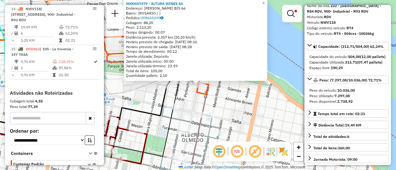
click at [245, 103] on div "0000457479 - ALTURA WINES SA Endereço: OVIDIO LAGOS BIS 66 Bairro: (ROSARIO / )…" at bounding box center [198, 85] width 396 height 170
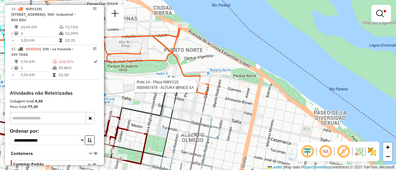
select select "**********"
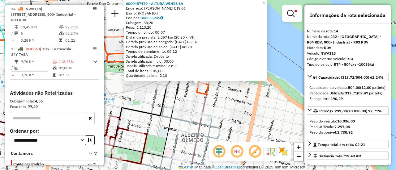
drag, startPoint x: 238, startPoint y: 104, endPoint x: 215, endPoint y: 100, distance: 23.0
click at [238, 104] on div "0000457479 - ALTURA WINES SA Endereço: OVIDIO LAGOS BIS 66 Bairro: (ROSARIO / )…" at bounding box center [198, 85] width 396 height 170
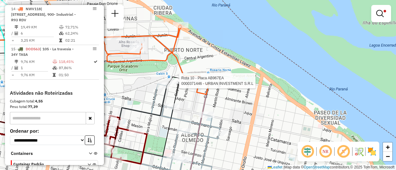
select select "**********"
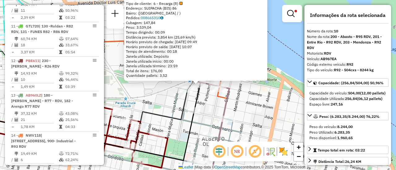
scroll to position [335, 0]
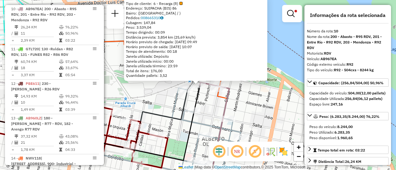
click at [203, 100] on div "0000371446 - URBAN INVESTMENT S.R.L Tipo de cliente: 6 - Recarga (R) Endereço: …" at bounding box center [198, 85] width 396 height 170
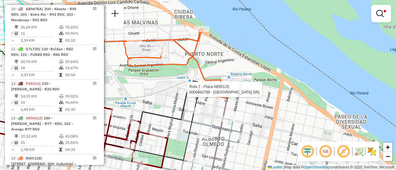
select select "**********"
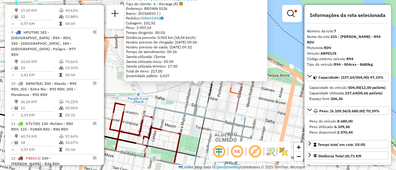
scroll to position [220, 0]
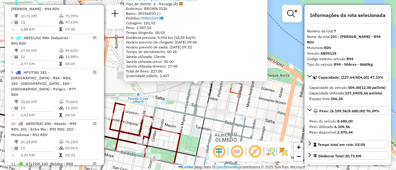
click at [264, 95] on div "0000442769 - GARDEN ISLAND SRL Tipo de cliente: 6 - Recarga (R) Endereço: BROWN…" at bounding box center [198, 85] width 396 height 170
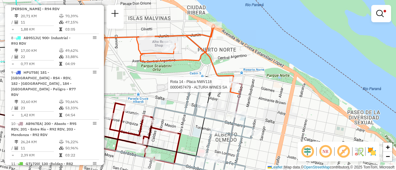
select select "**********"
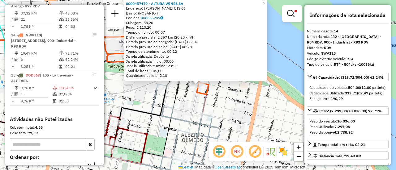
scroll to position [485, 0]
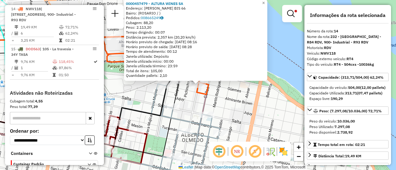
click at [223, 104] on div "0000457479 - ALTURA WINES SA Endereço: OVIDIO LAGOS BIS 66 Bairro: (ROSARIO / )…" at bounding box center [198, 85] width 396 height 170
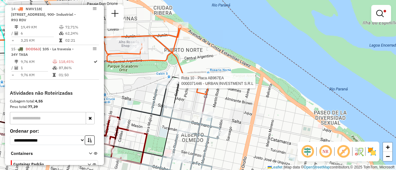
select select "**********"
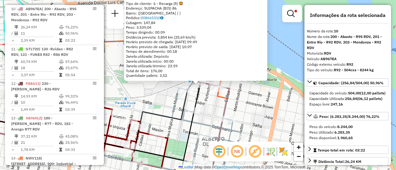
scroll to position [31, 0]
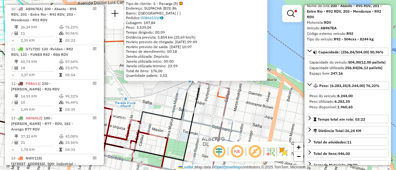
click at [249, 108] on div "0000371446 - URBAN INVESTMENT S.R.L Tipo de cliente: 6 - Recarga (R) Endereço: …" at bounding box center [198, 85] width 396 height 170
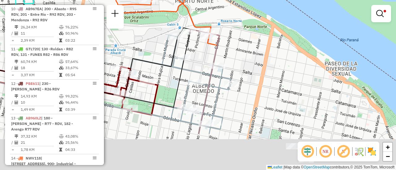
drag, startPoint x: 256, startPoint y: 116, endPoint x: 243, endPoint y: 42, distance: 75.1
click at [241, 43] on div "Limpar filtros Janela de atendimento Grade de atendimento Capacidade Transporta…" at bounding box center [198, 85] width 396 height 170
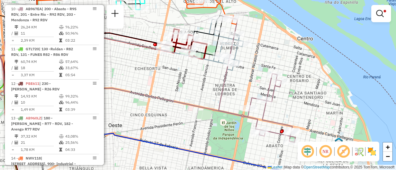
drag, startPoint x: 308, startPoint y: 87, endPoint x: 284, endPoint y: 38, distance: 54.2
click at [285, 39] on div "Limpar filtros Janela de atendimento Grade de atendimento Capacidade Transporta…" at bounding box center [198, 85] width 396 height 170
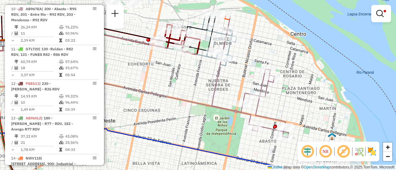
drag, startPoint x: 180, startPoint y: 55, endPoint x: 213, endPoint y: 123, distance: 76.5
click at [213, 123] on div "Limpar filtros Janela de atendimento Grade de atendimento Capacidade Transporta…" at bounding box center [198, 85] width 396 height 170
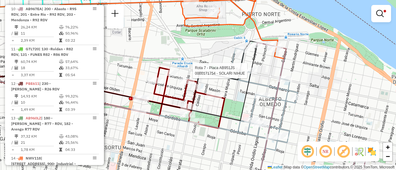
select select "**********"
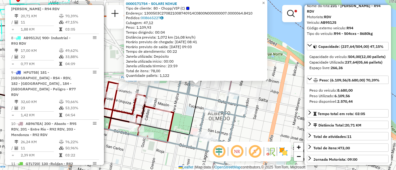
scroll to position [62, 0]
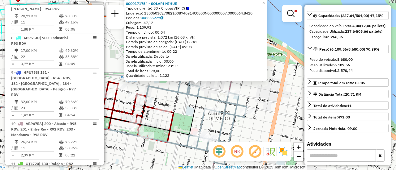
click at [250, 92] on div "0000171754 - SOLARI NIHUE Tipo de cliente: 80 - Chopp/VIP (C) Endereço: 1300503…" at bounding box center [198, 85] width 396 height 170
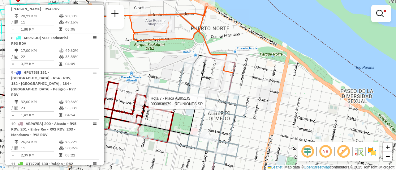
select select "**********"
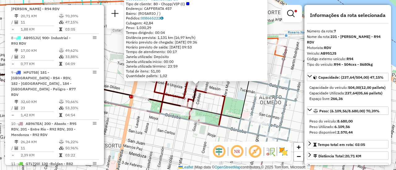
click at [245, 97] on icon at bounding box center [108, 81] width 297 height 75
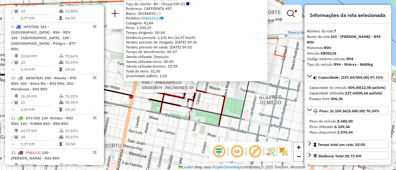
scroll to position [220, 0]
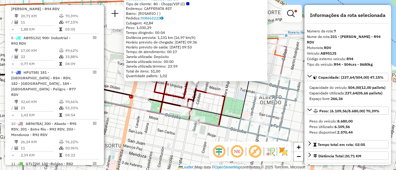
drag, startPoint x: 182, startPoint y: 145, endPoint x: 249, endPoint y: 163, distance: 70.0
click at [183, 145] on div "0000838979 - REUNIONES SR Tipo de cliente: 80 - Chopp/VIP (C) Endereço: CAFFERA…" at bounding box center [198, 85] width 396 height 170
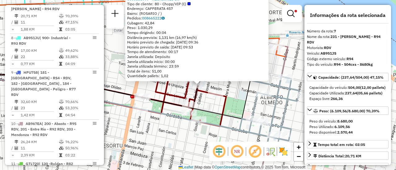
click at [175, 140] on div "0000838979 - REUNIONES SR Tipo de cliente: 80 - Chopp/VIP (C) Endereço: CAFFERA…" at bounding box center [198, 85] width 396 height 170
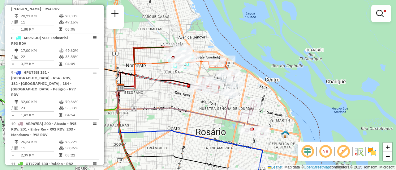
drag, startPoint x: 278, startPoint y: 133, endPoint x: 262, endPoint y: 30, distance: 104.5
click at [262, 32] on div "Limpar filtros Janela de atendimento Grade de atendimento Capacidade Transporta…" at bounding box center [198, 85] width 396 height 170
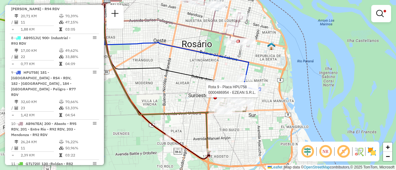
select select "**********"
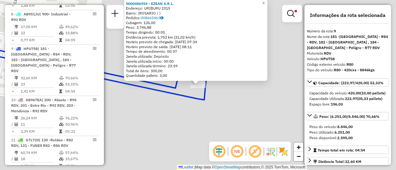
scroll to position [290, 0]
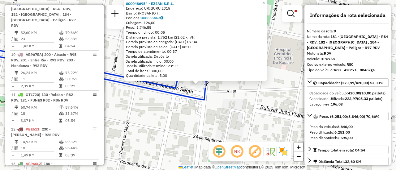
click at [254, 119] on div "0000486954 - EZEAN S.R.L. Endereço: URIBURU 2315 Bairro: (ROSARIO / ) Pedidos: …" at bounding box center [198, 85] width 396 height 170
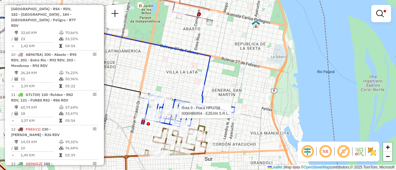
select select "**********"
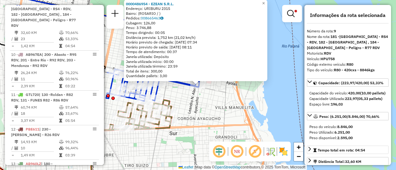
scroll to position [62, 0]
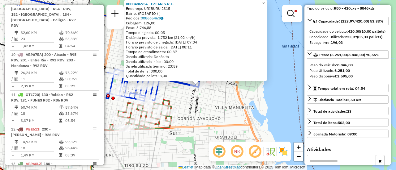
click at [222, 109] on div "0000486954 - EZEAN S.R.L. Endereço: URIBURU 2315 Bairro: (ROSARIO / ) Pedidos: …" at bounding box center [198, 85] width 396 height 170
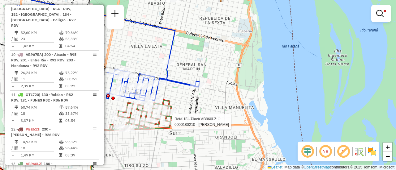
select select "**********"
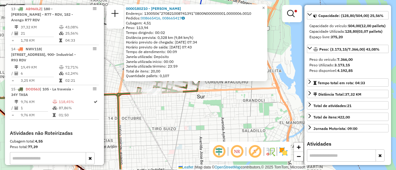
click at [239, 102] on div "0000180210 - LI YUHUA Endereço: 1300506"270821008741391"0800N000000001.0000006.…" at bounding box center [198, 85] width 396 height 170
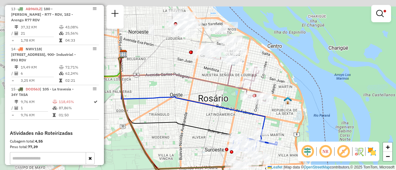
drag, startPoint x: 188, startPoint y: 47, endPoint x: 243, endPoint y: 118, distance: 89.8
click at [239, 122] on div "Limpar filtros Janela de atendimento Grade de atendimento Capacidade Transporta…" at bounding box center [198, 85] width 396 height 170
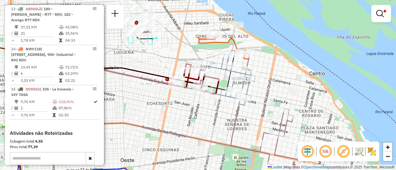
drag, startPoint x: 283, startPoint y: 32, endPoint x: 267, endPoint y: 101, distance: 71.4
click at [267, 100] on div "Limpar filtros Janela de atendimento Grade de atendimento Capacidade Transporta…" at bounding box center [198, 85] width 396 height 170
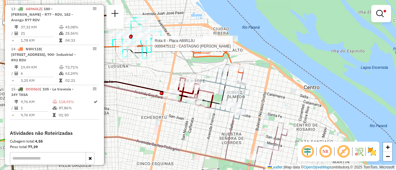
select select "**********"
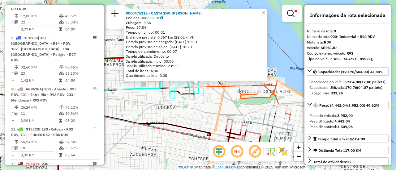
scroll to position [31, 0]
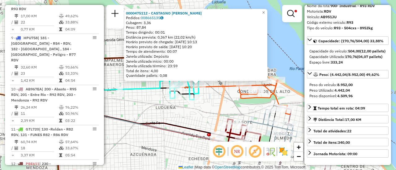
click at [188, 119] on div "0000475112 - CASTAGNO MARIA INES Pedidos: 008665135 Cubagem: 3,36 Peso: 87,84 T…" at bounding box center [198, 85] width 396 height 170
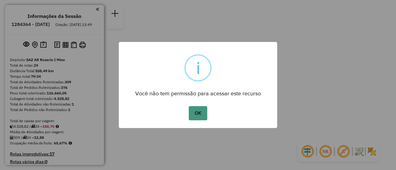
click at [202, 112] on button "OK" at bounding box center [198, 113] width 18 height 14
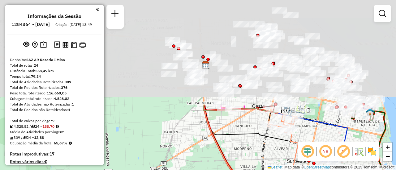
drag, startPoint x: 214, startPoint y: 36, endPoint x: 193, endPoint y: 164, distance: 129.7
click at [179, 170] on html "Aguarde... Pop-up bloqueado! Seu navegador bloqueou automáticamente a abertura …" at bounding box center [198, 85] width 396 height 170
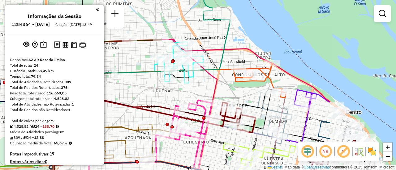
drag, startPoint x: 343, startPoint y: 94, endPoint x: 238, endPoint y: 92, distance: 105.5
click at [238, 92] on div "Janela de atendimento Grade de atendimento Capacidade Transportadoras Veículos …" at bounding box center [198, 85] width 396 height 170
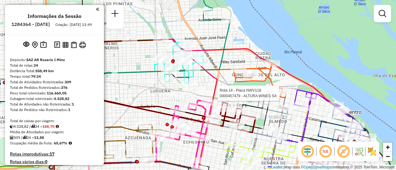
select select "**********"
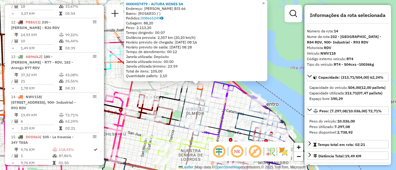
scroll to position [715, 0]
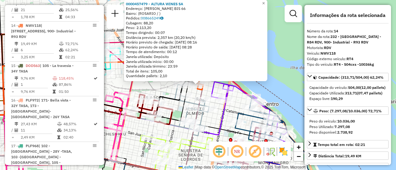
click at [217, 120] on div "0000457479 - ALTURA WINES SA Endereço: [PERSON_NAME] BIS 66 Bairro: ([GEOGRAPHI…" at bounding box center [198, 85] width 396 height 170
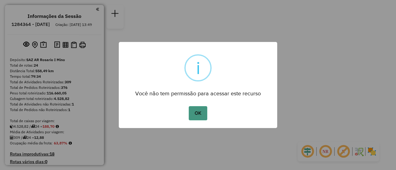
click at [199, 111] on button "OK" at bounding box center [198, 113] width 18 height 14
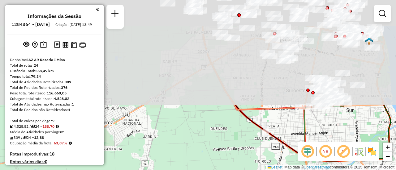
drag, startPoint x: 230, startPoint y: 30, endPoint x: 224, endPoint y: 185, distance: 155.4
click at [224, 170] on html "Aguarde... Pop-up bloqueado! Seu navegador bloqueou automáticamente a abertura …" at bounding box center [198, 85] width 396 height 170
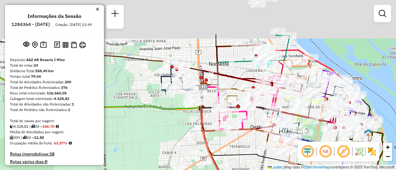
drag, startPoint x: 227, startPoint y: 103, endPoint x: 234, endPoint y: 171, distance: 69.0
click at [234, 170] on html "Aguarde... Pop-up bloqueado! Seu navegador bloqueou automáticamente a abertura …" at bounding box center [198, 85] width 396 height 170
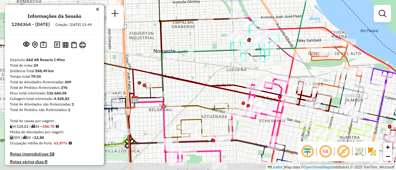
drag, startPoint x: 328, startPoint y: 93, endPoint x: 287, endPoint y: 66, distance: 49.9
click at [287, 66] on icon at bounding box center [249, 90] width 87 height 145
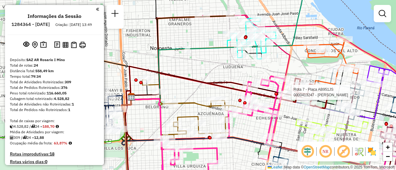
select select "**********"
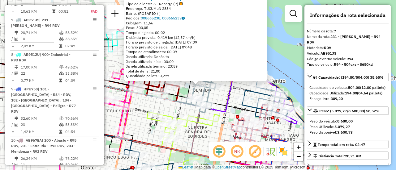
scroll to position [31, 0]
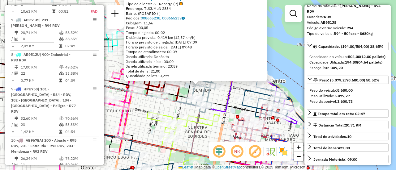
click at [213, 132] on div "0000413247 - LU ZHONGWU Tipo de cliente: 6 - Recarga (R) Endereço: TUCUMµN 2834…" at bounding box center [198, 85] width 396 height 170
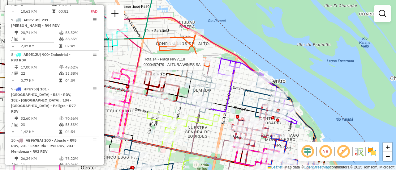
select select "**********"
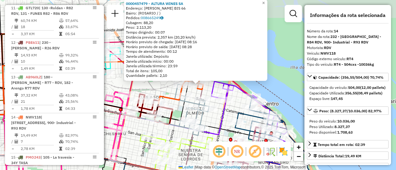
scroll to position [715, 0]
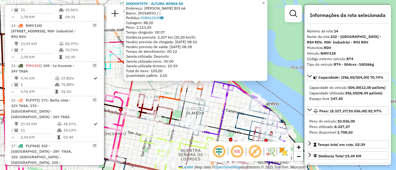
click at [220, 113] on icon at bounding box center [100, 112] width 251 height 46
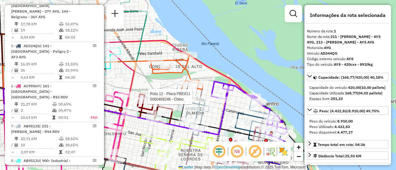
scroll to position [220, 0]
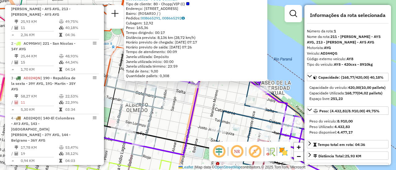
click at [221, 92] on div "0000301061 - FOOD CORNER Tipo de cliente: 80 - Chopp/VIP (C) Endereço: BLVD ORO…" at bounding box center [198, 85] width 396 height 170
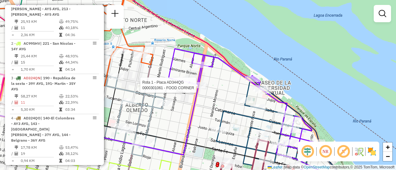
select select "**********"
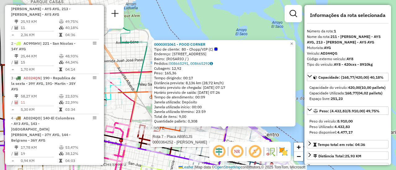
drag, startPoint x: 188, startPoint y: 108, endPoint x: 207, endPoint y: 144, distance: 40.0
click at [207, 143] on div at bounding box center [209, 140] width 15 height 6
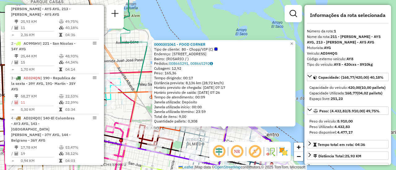
click at [145, 110] on div "0000301061 - FOOD CORNER Tipo de cliente: 80 - Chopp/VIP (C) Endereço: BLVD ORO…" at bounding box center [198, 85] width 396 height 170
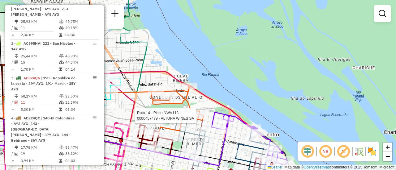
select select "**********"
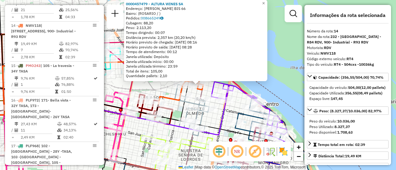
scroll to position [31, 0]
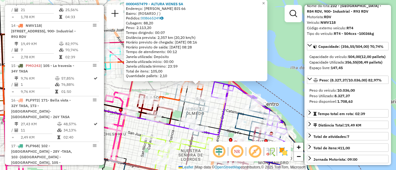
click at [273, 91] on div "0000457479 - ALTURA WINES SA Endereço: OVIDIO LAGOS BIS 66 Bairro: (ROSARIO / )…" at bounding box center [198, 85] width 396 height 170
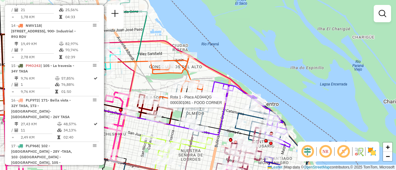
select select "**********"
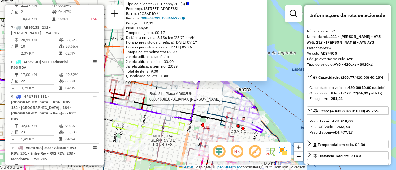
scroll to position [220, 0]
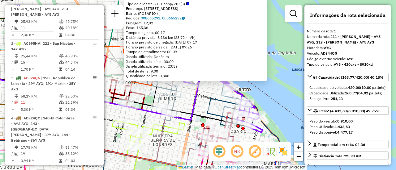
click at [284, 95] on div "0000301061 - FOOD CORNER Tipo de cliente: 80 - Chopp/VIP (C) Endereço: BLVD ORO…" at bounding box center [198, 85] width 396 height 170
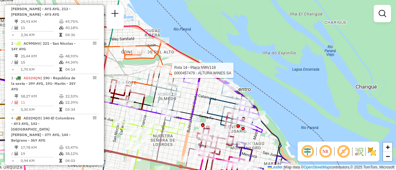
select select "**********"
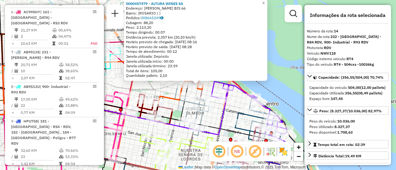
scroll to position [715, 0]
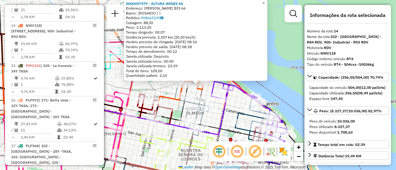
click at [216, 122] on div "0000457479 - ALTURA WINES SA Endereço: OVIDIO LAGOS BIS 66 Bairro: (ROSARIO / )…" at bounding box center [198, 85] width 396 height 170
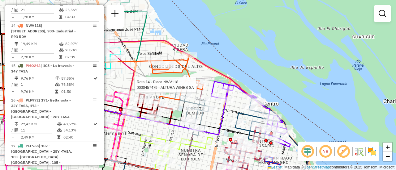
select select "**********"
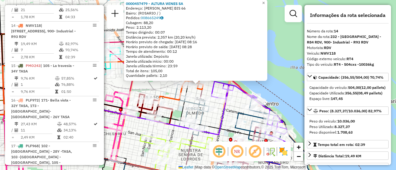
scroll to position [31, 0]
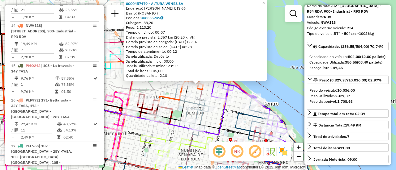
click at [175, 104] on div "0000457479 - ALTURA WINES SA Endereço: OVIDIO LAGOS BIS 66 Bairro: (ROSARIO / )…" at bounding box center [198, 85] width 396 height 170
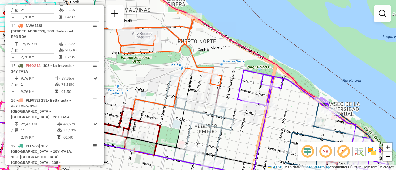
click at [174, 117] on div "Janela de atendimento Grade de atendimento Capacidade Transportadoras Veículos …" at bounding box center [198, 85] width 396 height 170
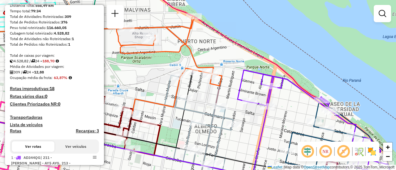
scroll to position [0, 0]
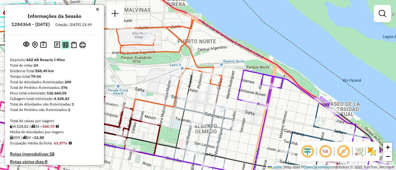
click at [65, 48] on img at bounding box center [65, 45] width 6 height 6
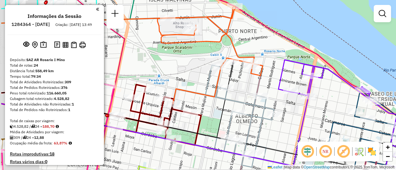
drag, startPoint x: 161, startPoint y: 79, endPoint x: 245, endPoint y: 57, distance: 87.1
click at [243, 58] on div "Janela de atendimento Grade de atendimento Capacidade Transportadoras Veículos …" at bounding box center [198, 85] width 396 height 170
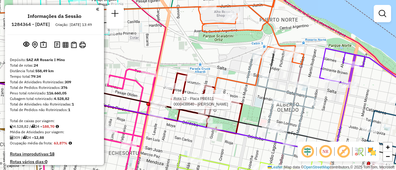
select select "**********"
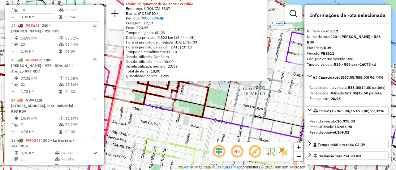
scroll to position [31, 0]
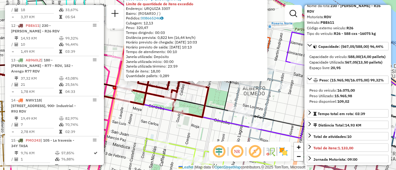
click at [220, 98] on div "0000438640 - WANG LINGPING Limite de quantidade de itens excedido Endereço: URQ…" at bounding box center [198, 85] width 396 height 170
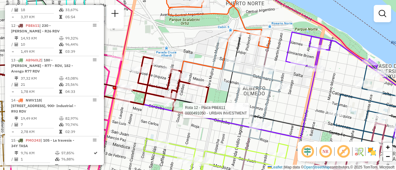
select select "**********"
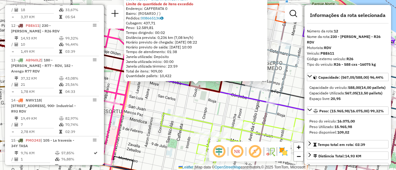
click at [190, 105] on div "0000491050 - URBAN INVESTMENT Limite de quantidade de itens excedido Endereço: …" at bounding box center [198, 85] width 396 height 170
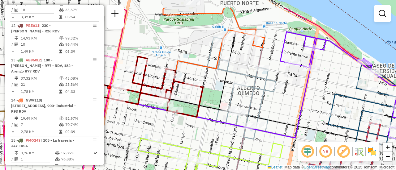
drag, startPoint x: 225, startPoint y: 49, endPoint x: 202, endPoint y: 74, distance: 33.7
click at [202, 74] on div "Janela de atendimento Grade de atendimento Capacidade Transportadoras Veículos …" at bounding box center [198, 85] width 396 height 170
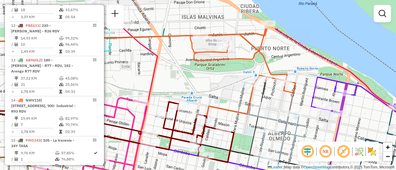
drag, startPoint x: 247, startPoint y: 51, endPoint x: 279, endPoint y: 97, distance: 55.4
click at [279, 97] on div "Janela de atendimento Grade de atendimento Capacidade Transportadoras Veículos …" at bounding box center [198, 85] width 396 height 170
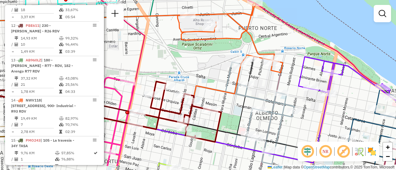
drag, startPoint x: 220, startPoint y: 80, endPoint x: 207, endPoint y: 59, distance: 24.7
click at [207, 59] on div "Janela de atendimento Grade de atendimento Capacidade Transportadoras Veículos …" at bounding box center [198, 85] width 396 height 170
select select "**********"
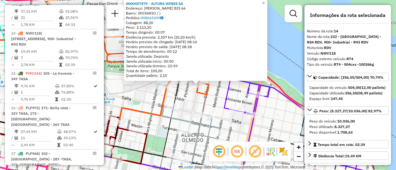
scroll to position [715, 0]
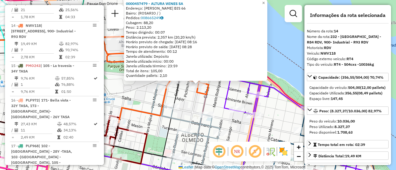
click at [195, 103] on div "0000457479 - ALTURA WINES SA Endereço: OVIDIO LAGOS BIS 66 Bairro: (ROSARIO / )…" at bounding box center [198, 85] width 396 height 170
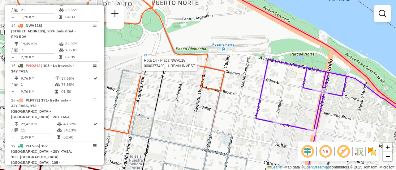
select select "**********"
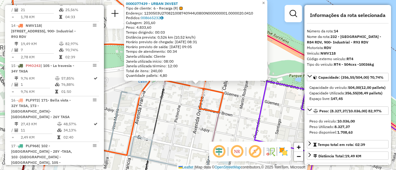
click at [177, 109] on div "0000377439 - URBAN INVEST Tipo de cliente: 6 - Recarga (R) Endereço: 1230503U27…" at bounding box center [198, 85] width 396 height 170
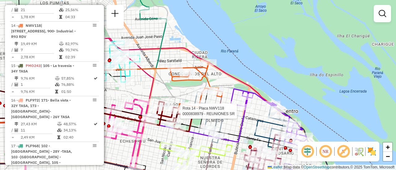
select select "**********"
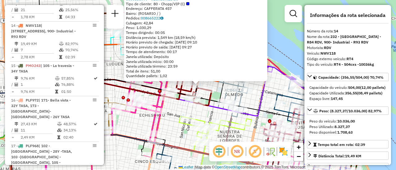
scroll to position [62, 0]
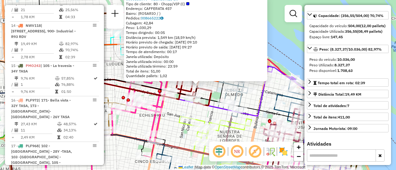
click at [212, 89] on icon at bounding box center [190, 91] width 43 height 30
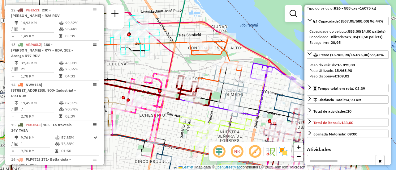
scroll to position [640, 0]
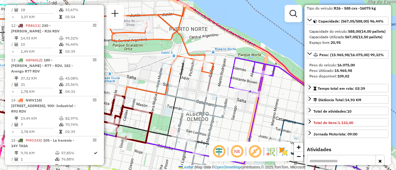
drag, startPoint x: 285, startPoint y: 81, endPoint x: 216, endPoint y: 79, distance: 68.7
click at [216, 79] on div "Janela de atendimento Grade de atendimento Capacidade Transportadoras Veículos …" at bounding box center [198, 85] width 396 height 170
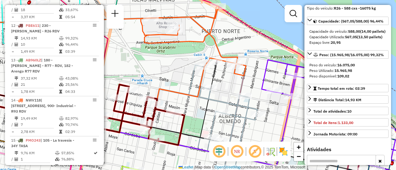
drag, startPoint x: 151, startPoint y: 47, endPoint x: 201, endPoint y: 51, distance: 49.7
click at [201, 51] on div "Janela de atendimento Grade de atendimento Capacidade Transportadoras Veículos …" at bounding box center [198, 85] width 396 height 170
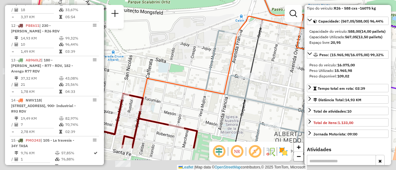
drag, startPoint x: 190, startPoint y: 97, endPoint x: 240, endPoint y: 60, distance: 62.6
click at [244, 51] on icon at bounding box center [216, 26] width 210 height 164
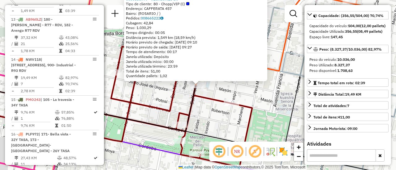
scroll to position [715, 0]
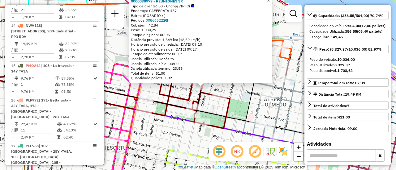
click at [227, 91] on div "0000838979 - REUNIONES SR Tipo de cliente: 80 - Chopp/VIP (C) Endereço: CAFFERA…" at bounding box center [198, 85] width 396 height 170
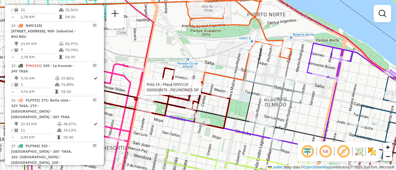
select select "**********"
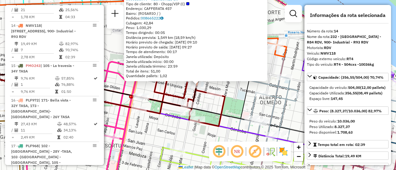
click at [233, 96] on div "0000838979 - REUNIONES SR Tipo de cliente: 80 - Chopp/VIP (C) Endereço: CAFFERA…" at bounding box center [198, 85] width 396 height 170
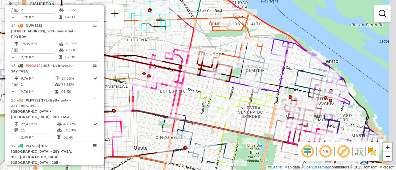
drag, startPoint x: 312, startPoint y: 103, endPoint x: 241, endPoint y: 57, distance: 84.8
click at [241, 57] on div "Janela de atendimento Grade de atendimento Capacidade Transportadoras Veículos …" at bounding box center [198, 85] width 396 height 170
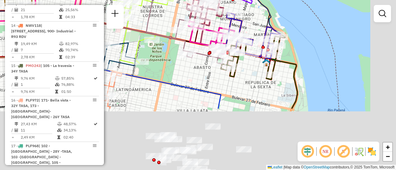
drag, startPoint x: 311, startPoint y: 98, endPoint x: 246, endPoint y: 16, distance: 104.8
click at [246, 16] on div "Janela de atendimento Grade de atendimento Capacidade Transportadoras Veículos …" at bounding box center [198, 85] width 396 height 170
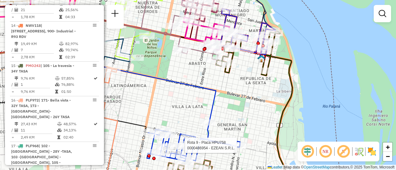
select select "**********"
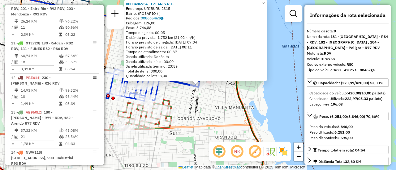
scroll to position [520, 0]
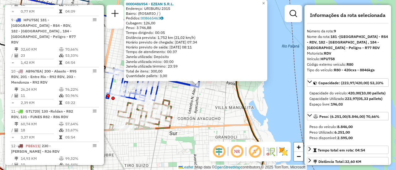
click at [215, 104] on div "0000486954 - EZEAN S.R.L. Endereço: URIBURU 2315 Bairro: (ROSARIO / ) Pedidos: …" at bounding box center [198, 85] width 396 height 170
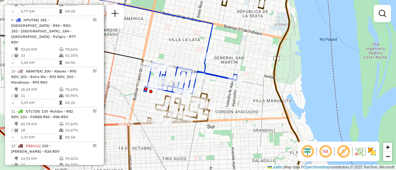
drag, startPoint x: 179, startPoint y: 68, endPoint x: 216, endPoint y: 61, distance: 38.4
click at [216, 61] on div "Janela de atendimento Grade de atendimento Capacidade Transportadoras Veículos …" at bounding box center [198, 85] width 396 height 170
select select "**********"
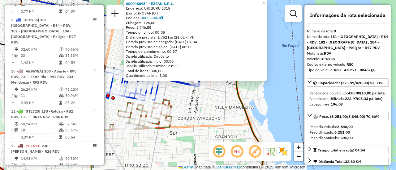
click at [206, 99] on div "0000486954 - EZEAN S.R.L. Endereço: URIBURU 2315 Bairro: (ROSARIO / ) Pedidos: …" at bounding box center [198, 85] width 396 height 170
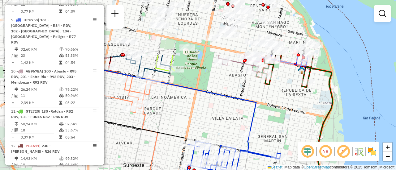
drag, startPoint x: 179, startPoint y: 62, endPoint x: 260, endPoint y: 134, distance: 108.7
click at [260, 134] on div "Janela de atendimento Grade de atendimento Capacidade Transportadoras Veículos …" at bounding box center [198, 85] width 396 height 170
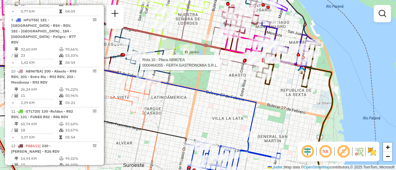
select select "**********"
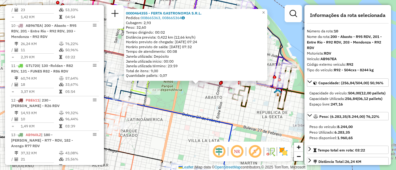
scroll to position [62, 0]
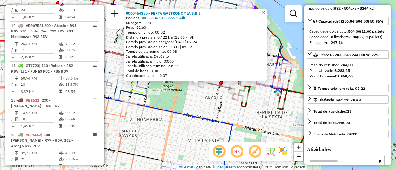
click at [197, 109] on div "0000464355 - FERTA GASTRONOMIA S.R.L. Pedidos: 008665363, 008665364 Cubagem: 2,…" at bounding box center [198, 85] width 396 height 170
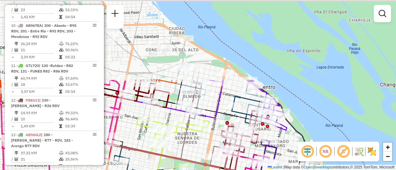
drag, startPoint x: 189, startPoint y: 72, endPoint x: 215, endPoint y: 169, distance: 100.4
click at [215, 170] on html "Aguarde... Pop-up bloqueado! Seu navegador bloqueou automáticamente a abertura …" at bounding box center [198, 85] width 396 height 170
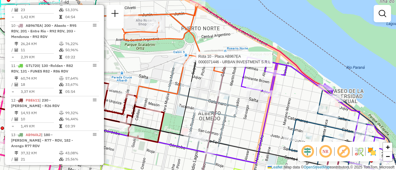
select select "**********"
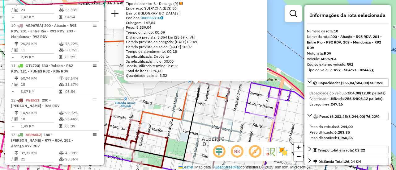
click at [217, 106] on div "0000371446 - URBAN INVESTMENT S.R.L Tipo de cliente: 6 - Recarga (R) Endereço: …" at bounding box center [198, 85] width 396 height 170
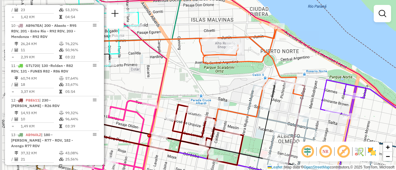
drag, startPoint x: 166, startPoint y: 73, endPoint x: 243, endPoint y: 67, distance: 77.2
click at [242, 68] on div "Janela de atendimento Grade de atendimento Capacidade Transportadoras Veículos …" at bounding box center [198, 85] width 396 height 170
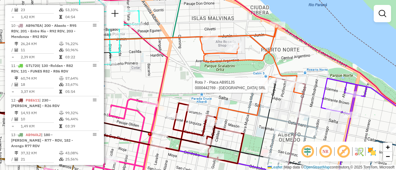
select select "**********"
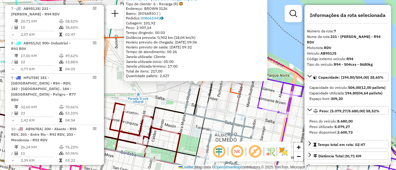
scroll to position [450, 0]
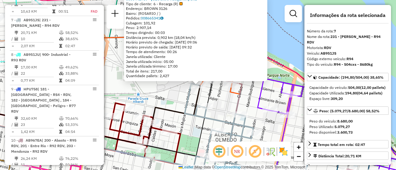
click at [236, 103] on icon at bounding box center [227, 132] width 29 height 109
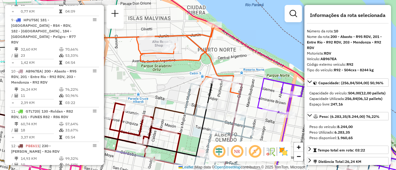
scroll to position [566, 0]
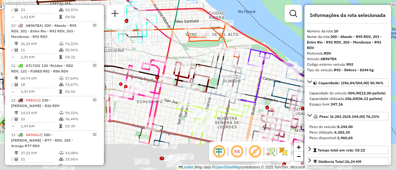
drag, startPoint x: 249, startPoint y: 128, endPoint x: 246, endPoint y: 87, distance: 41.0
click at [244, 87] on div "Janela de atendimento Grade de atendimento Capacidade Transportadoras Veículos …" at bounding box center [198, 85] width 396 height 170
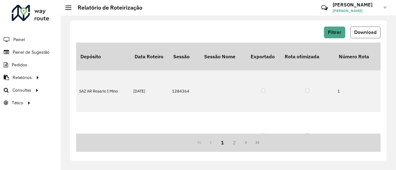
click at [361, 30] on span "Download" at bounding box center [365, 32] width 22 height 5
